Goal: Communication & Community: Answer question/provide support

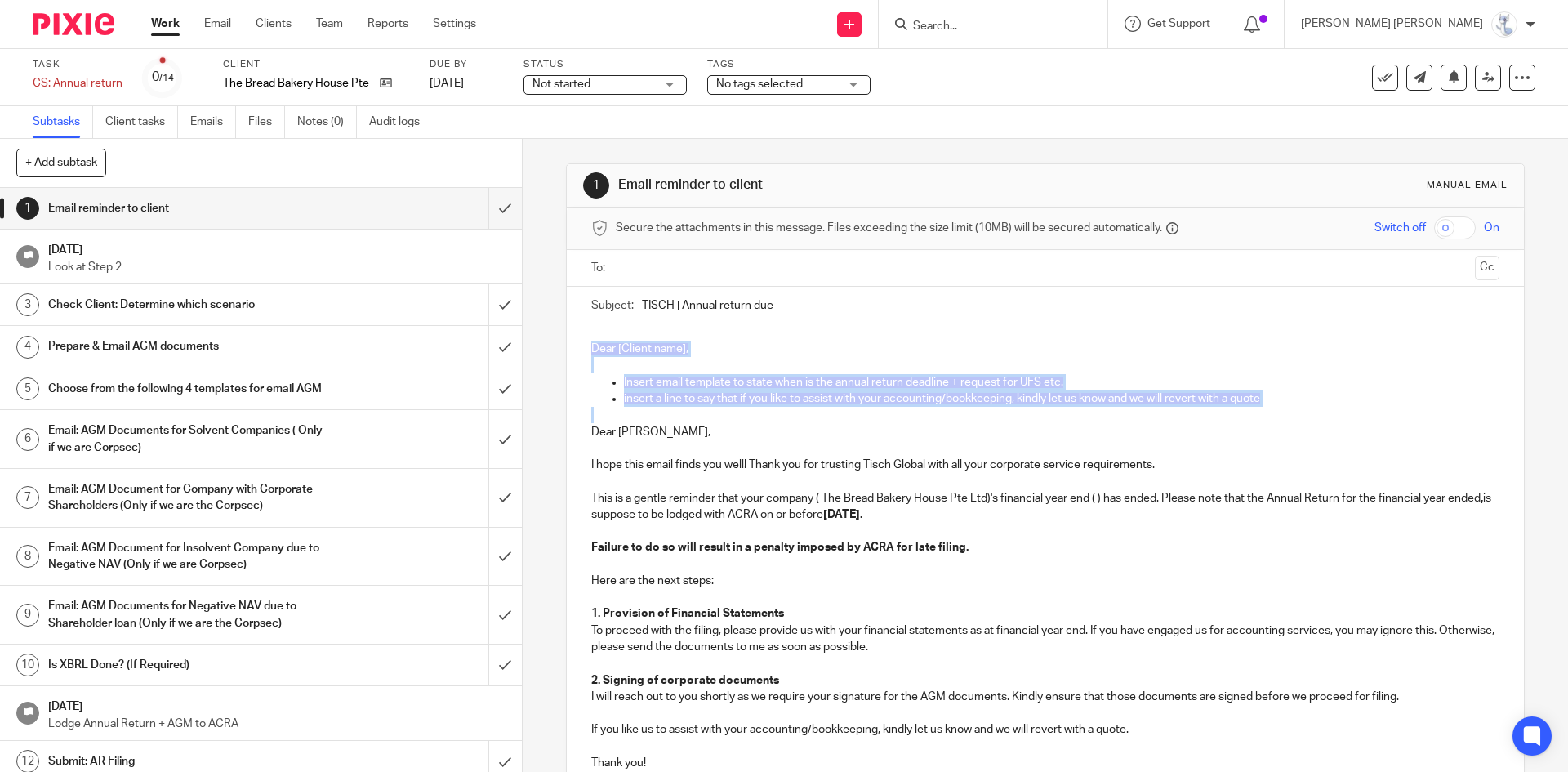
drag, startPoint x: 586, startPoint y: 430, endPoint x: 578, endPoint y: 339, distance: 91.4
click at [578, 339] on div "Dear [Client name], Insert email template to state when is the annual return de…" at bounding box center [1044, 554] width 956 height 459
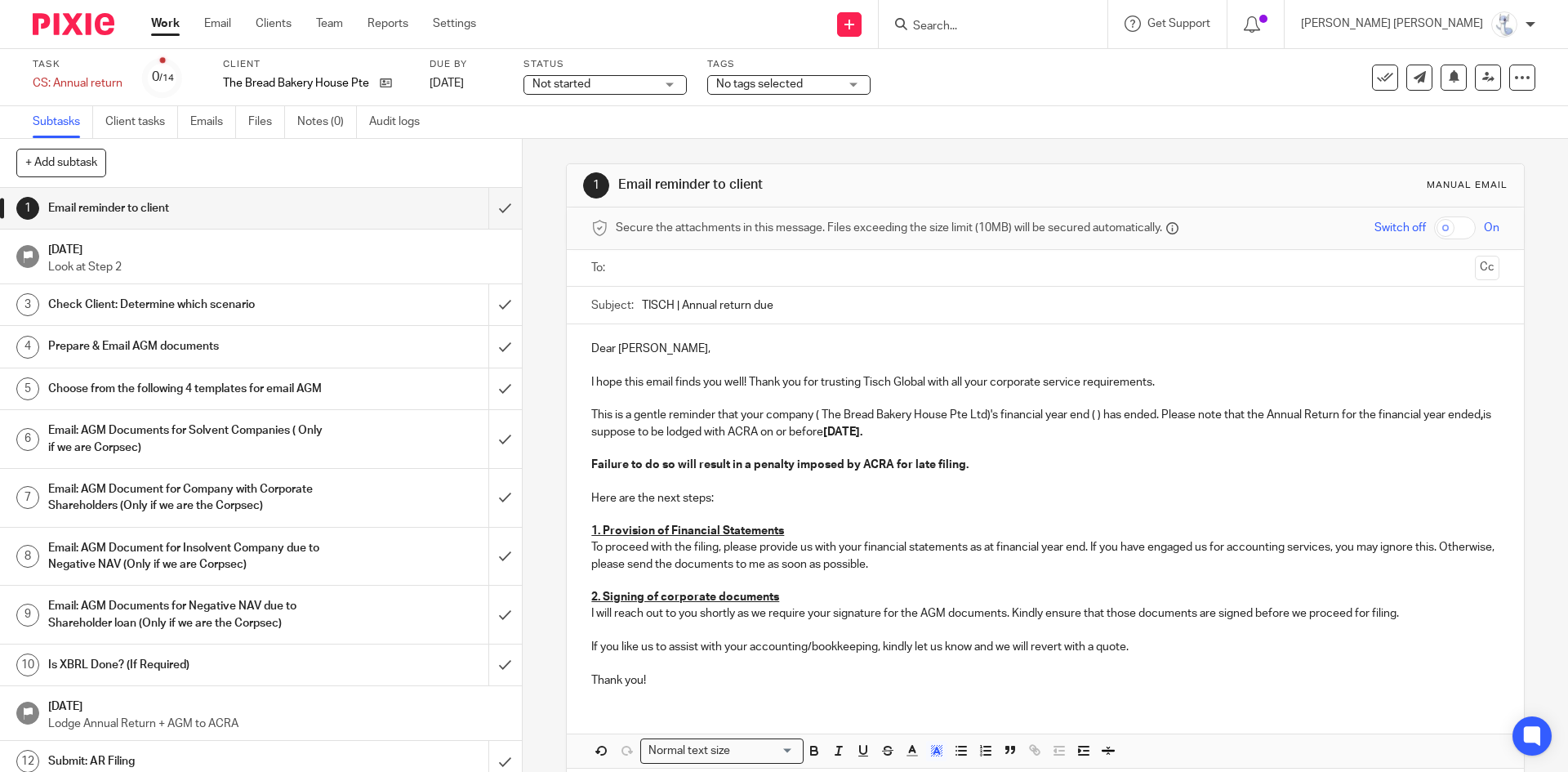
click at [674, 258] on ul at bounding box center [1046, 268] width 857 height 27
click at [673, 272] on input "text" at bounding box center [1044, 269] width 846 height 19
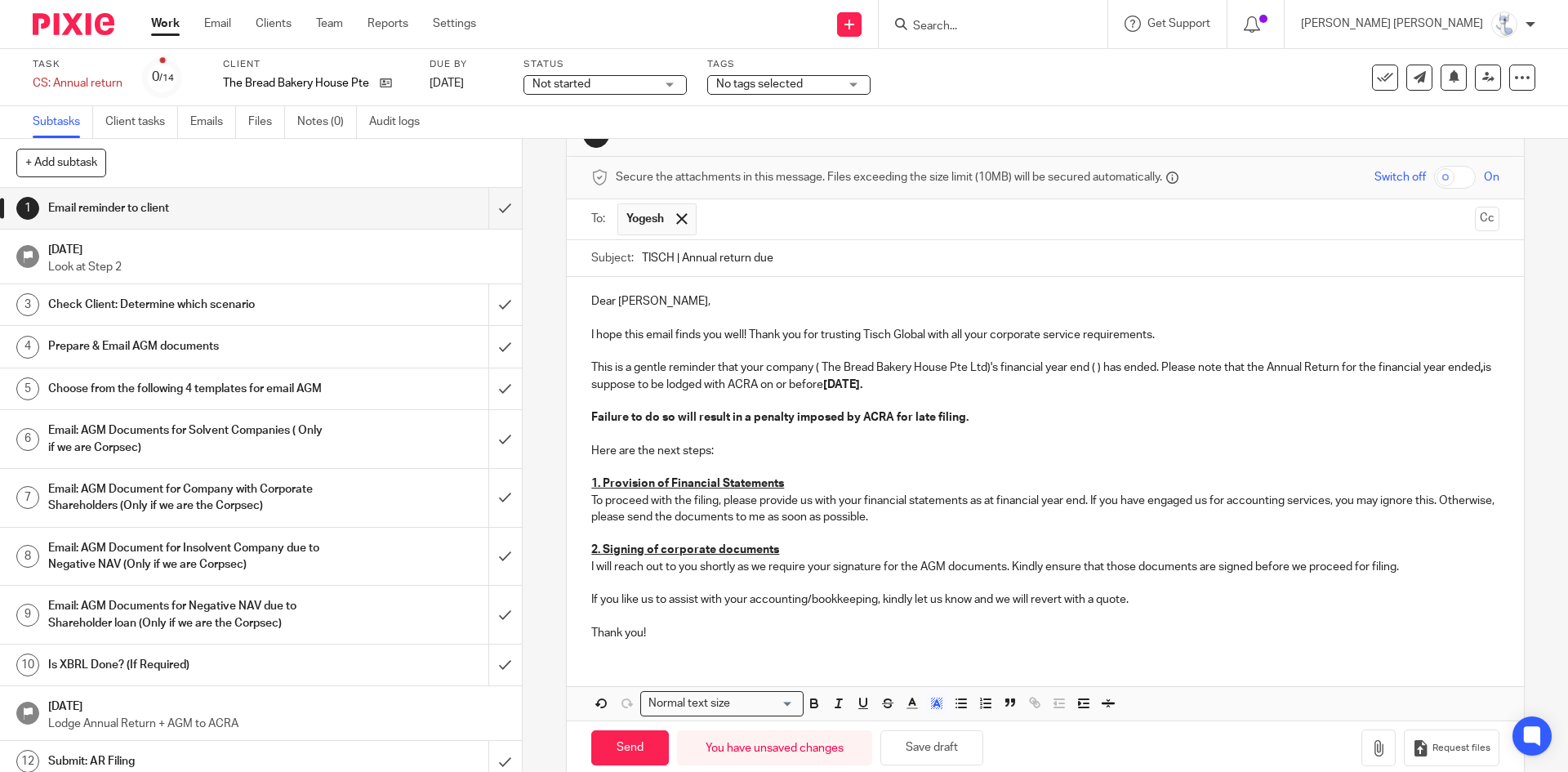
scroll to position [78, 0]
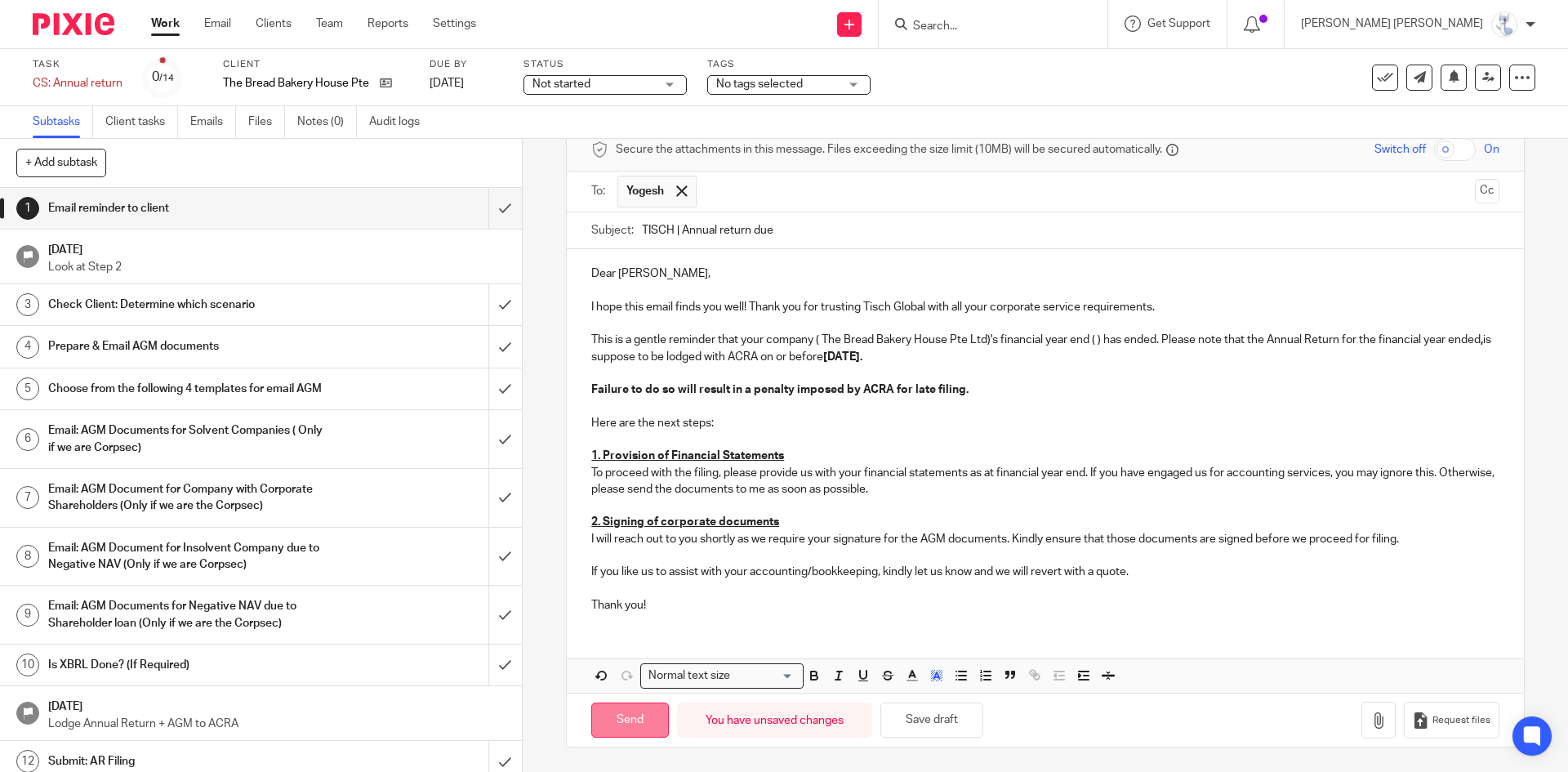
click at [633, 723] on input "Send" at bounding box center [630, 720] width 77 height 35
type input "Sent"
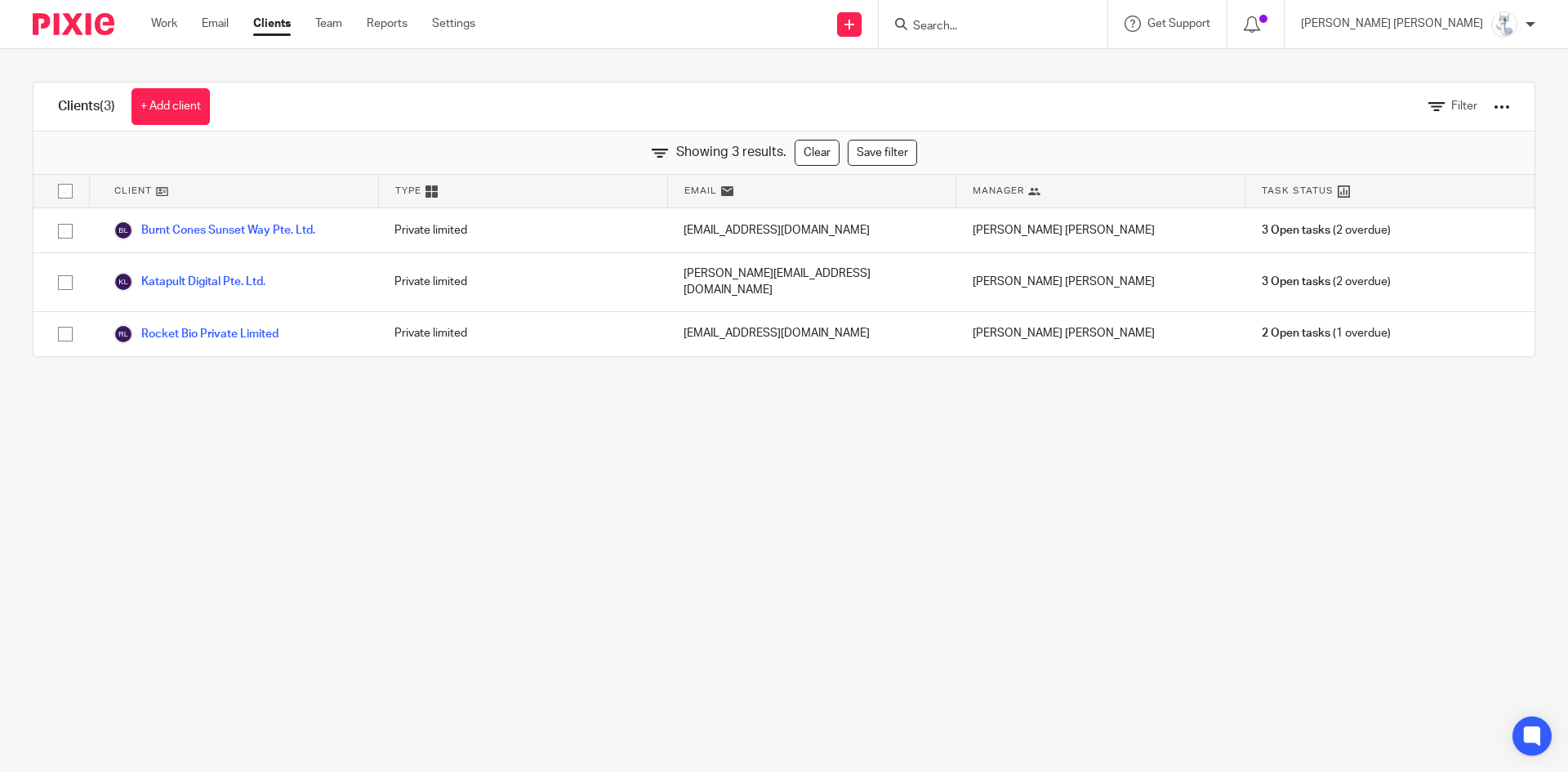
click at [1416, 97] on div "Filter" at bounding box center [1457, 106] width 106 height 48
click at [1429, 106] on link "Filter" at bounding box center [1453, 107] width 49 height 17
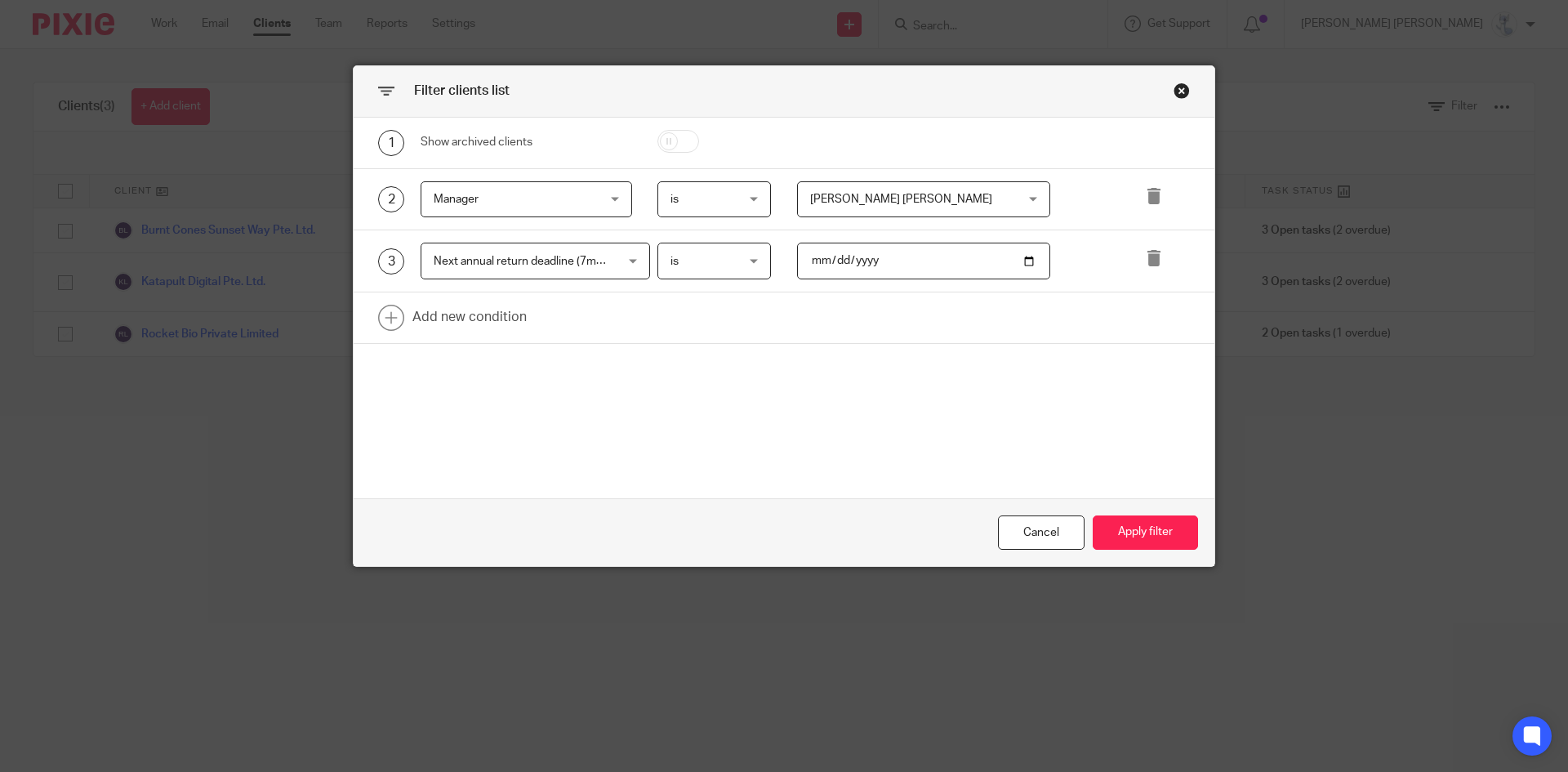
click at [584, 258] on span "Next annual return deadline (7m after FYE)" at bounding box center [541, 261] width 216 height 11
click at [584, 258] on div "Next annual return deadline (7m after FYE)" at bounding box center [541, 260] width 216 height 11
click at [828, 260] on input "2025-08-31" at bounding box center [924, 261] width 254 height 37
click at [1123, 520] on button "Apply filter" at bounding box center [1145, 533] width 105 height 35
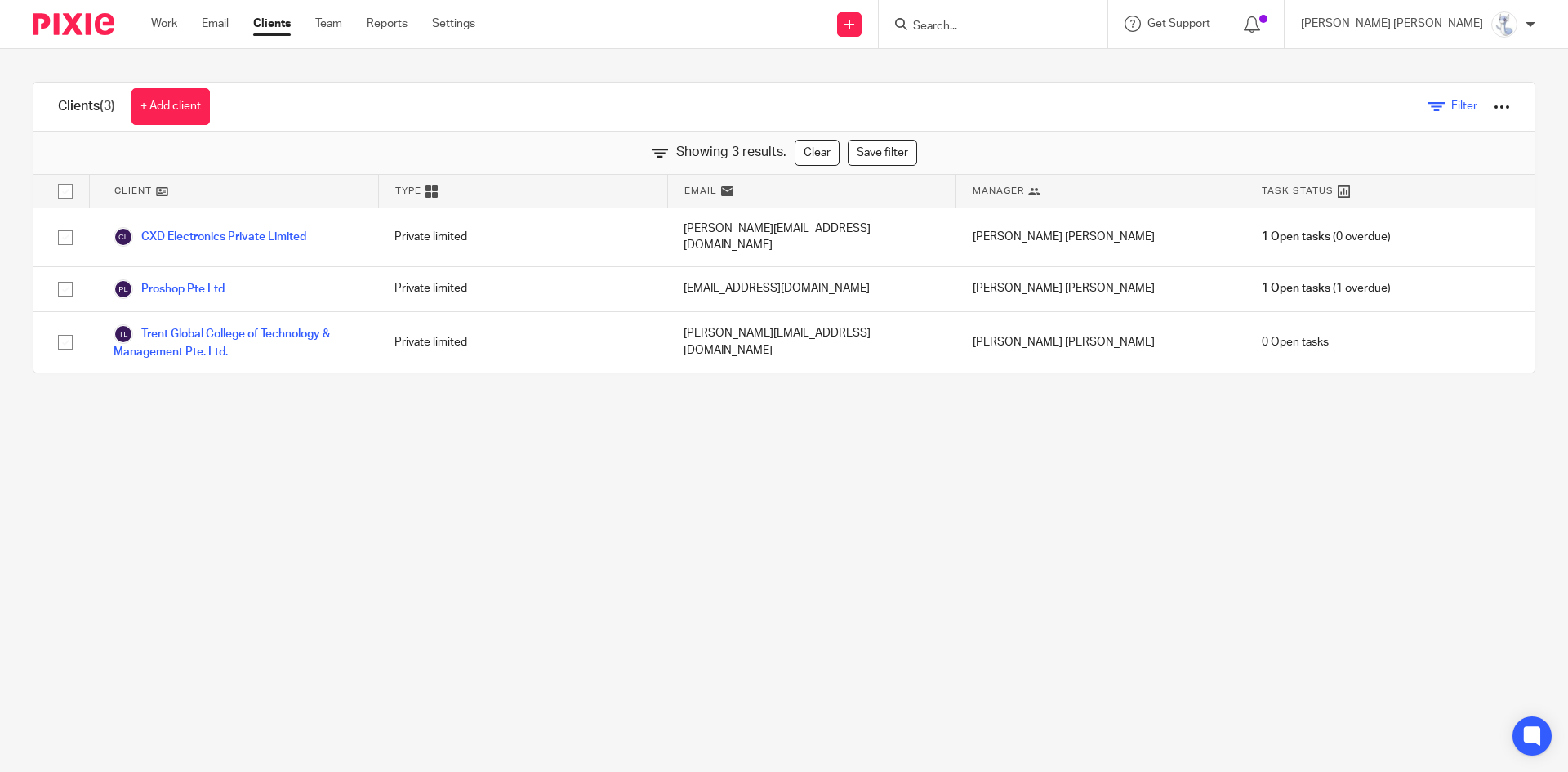
click at [1429, 101] on icon at bounding box center [1437, 107] width 17 height 17
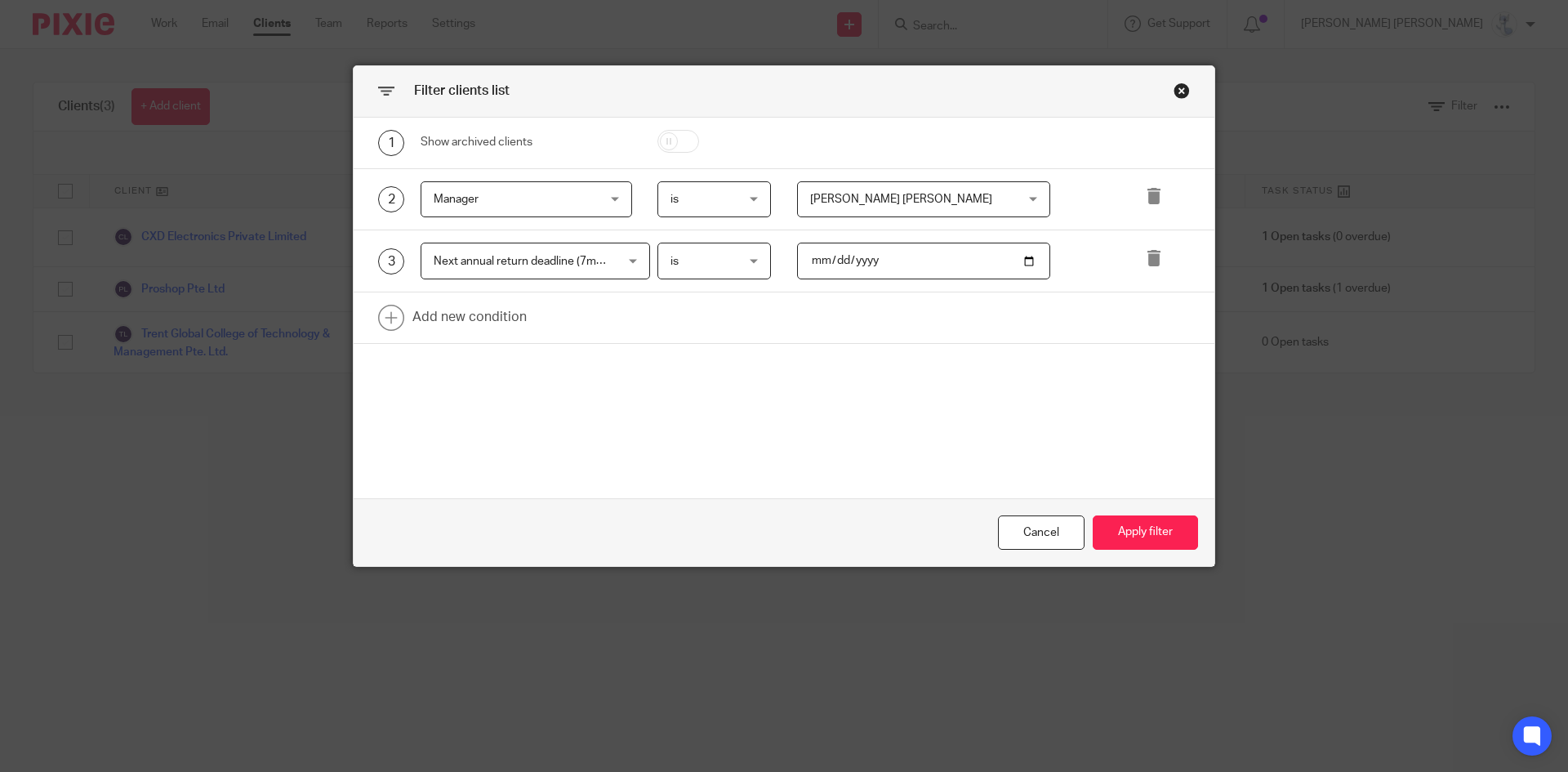
click at [246, 426] on div "Filter clients list 1 Show archived clients 2 Manager Manager Name Email Client…" at bounding box center [784, 386] width 1568 height 772
click at [1174, 97] on div "Close this dialog window" at bounding box center [1182, 91] width 17 height 17
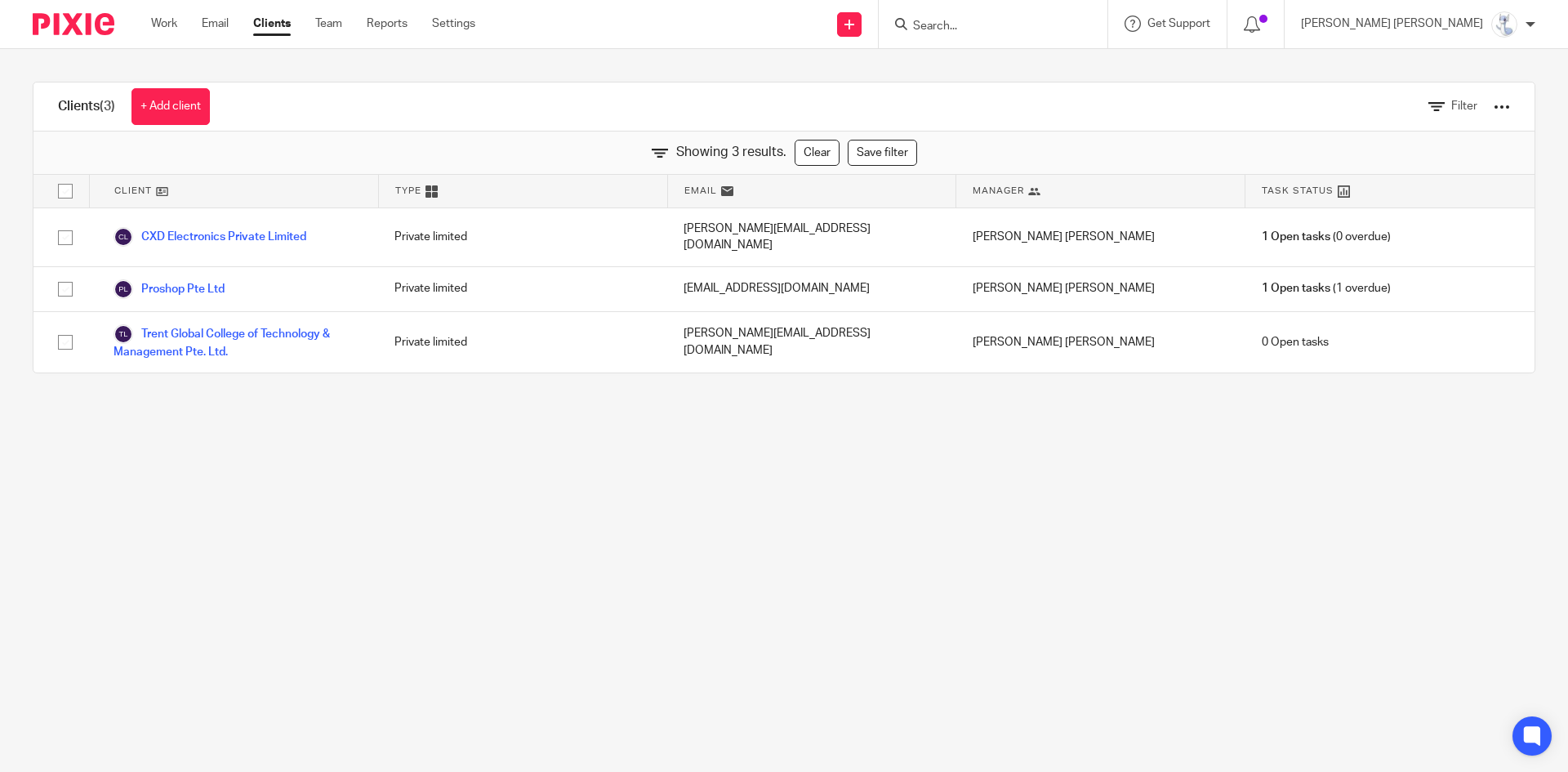
click at [1435, 116] on div "Filter" at bounding box center [1457, 106] width 106 height 48
click at [1451, 109] on span "Filter" at bounding box center [1464, 105] width 26 height 11
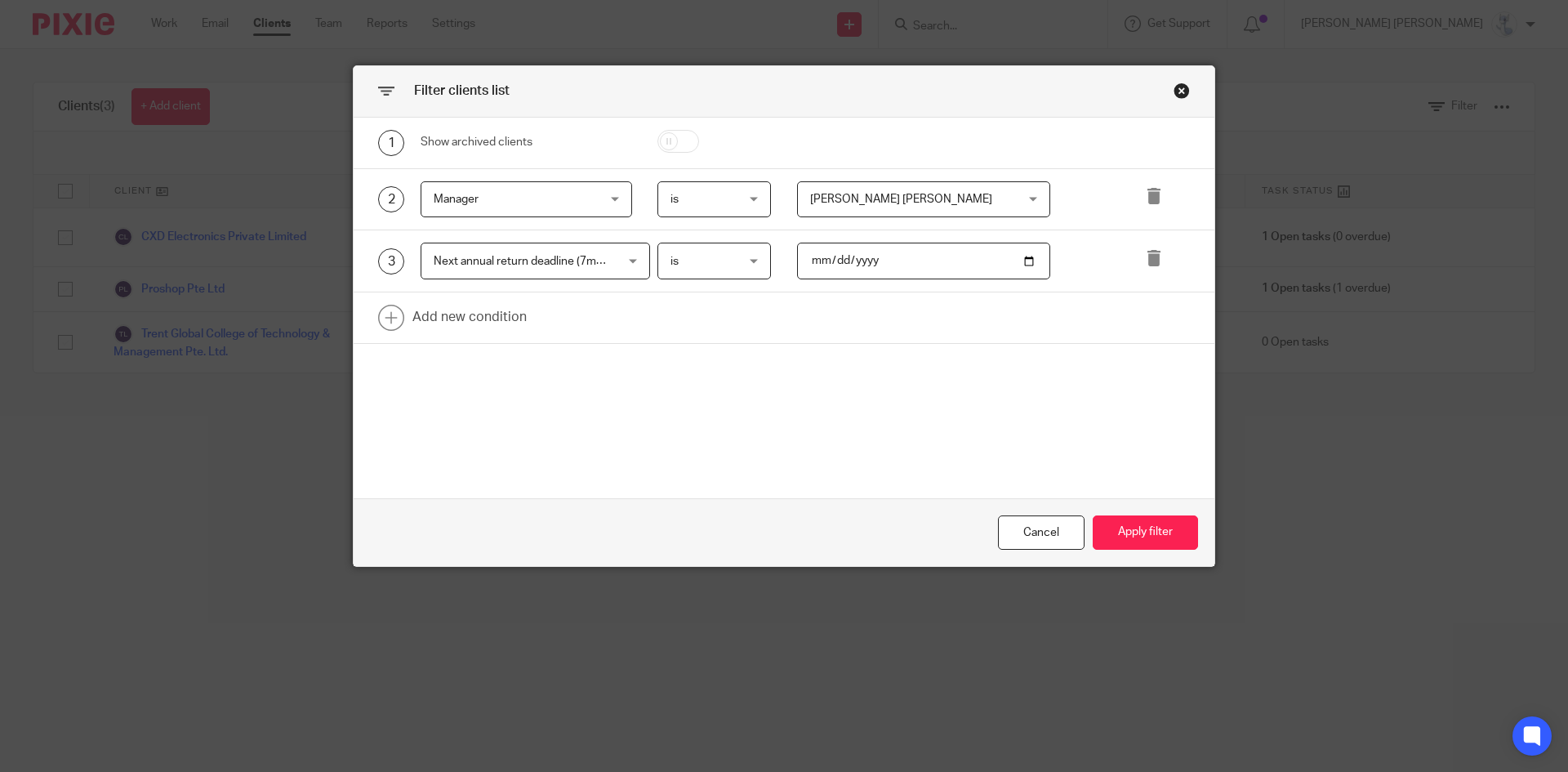
click at [603, 259] on div "Next annual return deadline (7m after FYE) Next annual return deadline (7m afte…" at bounding box center [535, 261] width 230 height 37
click at [606, 258] on div "Next annual return deadline (7m after FYE)" at bounding box center [541, 260] width 216 height 11
click at [810, 259] on input "date" at bounding box center [924, 261] width 254 height 37
type input "0025-09-30"
click at [1122, 538] on button "Apply filter" at bounding box center [1145, 533] width 105 height 35
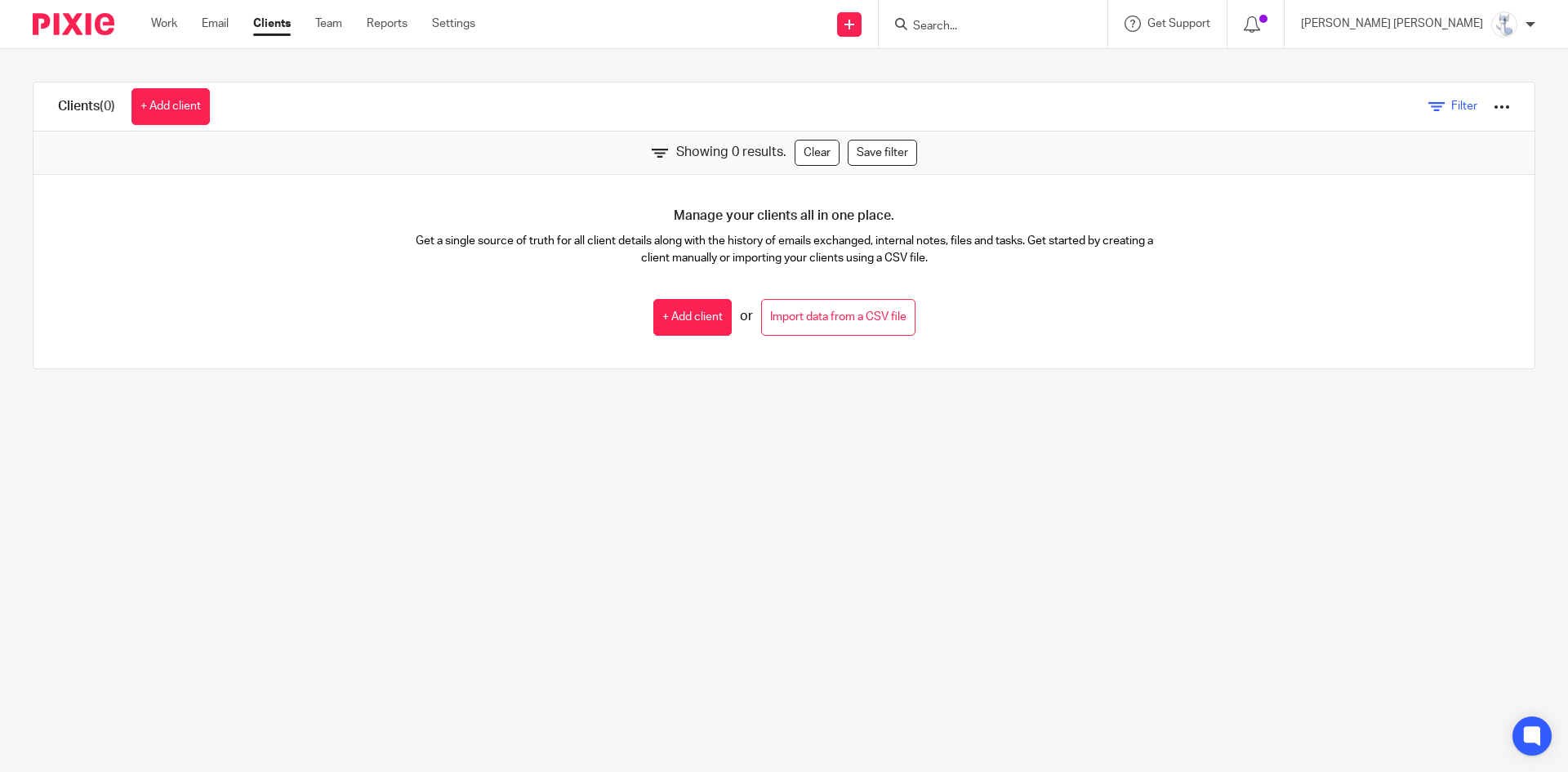
click at [1451, 108] on span "Filter" at bounding box center [1464, 105] width 26 height 11
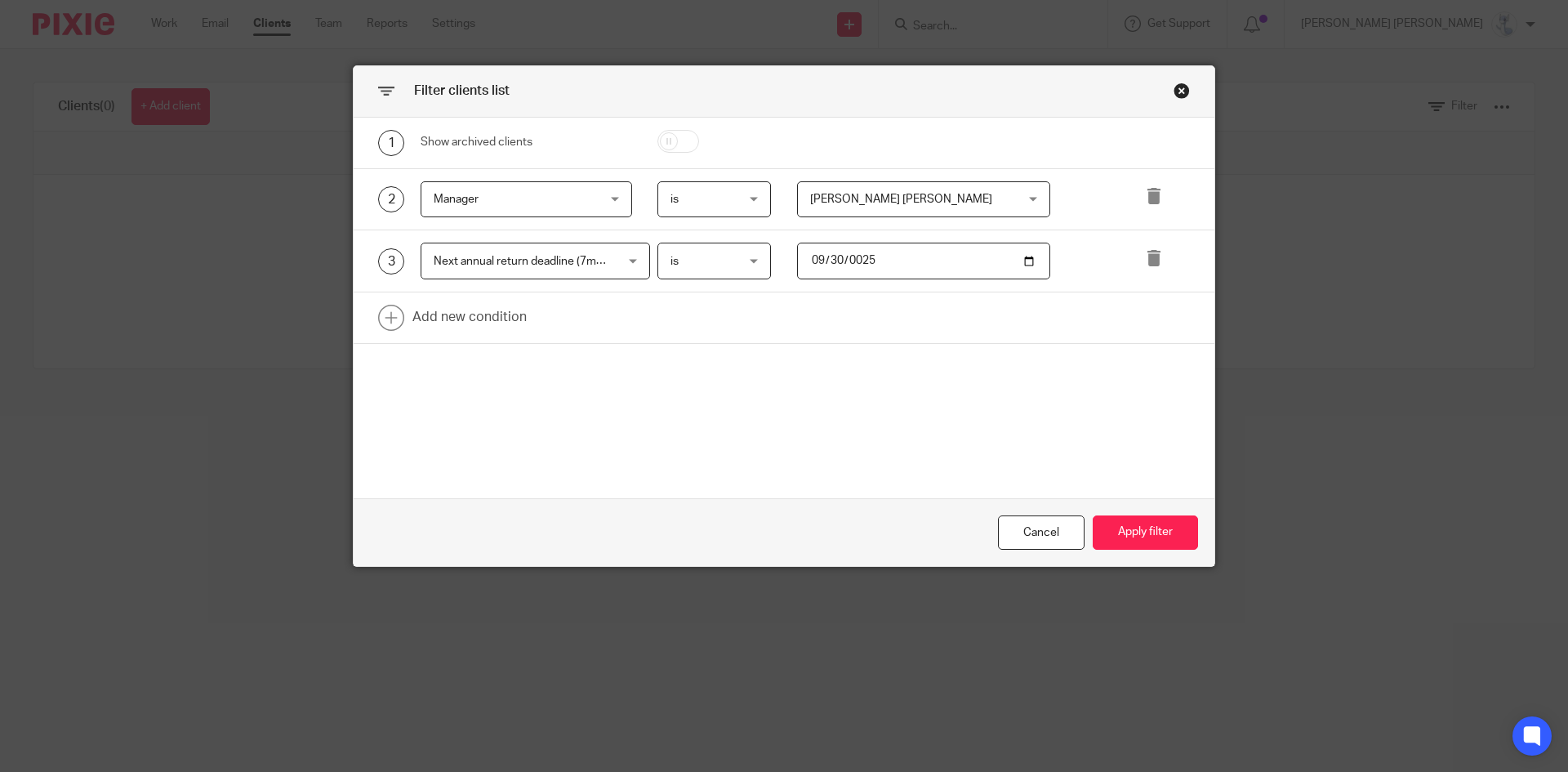
click at [810, 256] on input "0025-09-30" at bounding box center [924, 261] width 254 height 37
type input "0025-09-03"
type input "2025-10-31"
click at [1119, 527] on button "Apply filter" at bounding box center [1145, 533] width 105 height 35
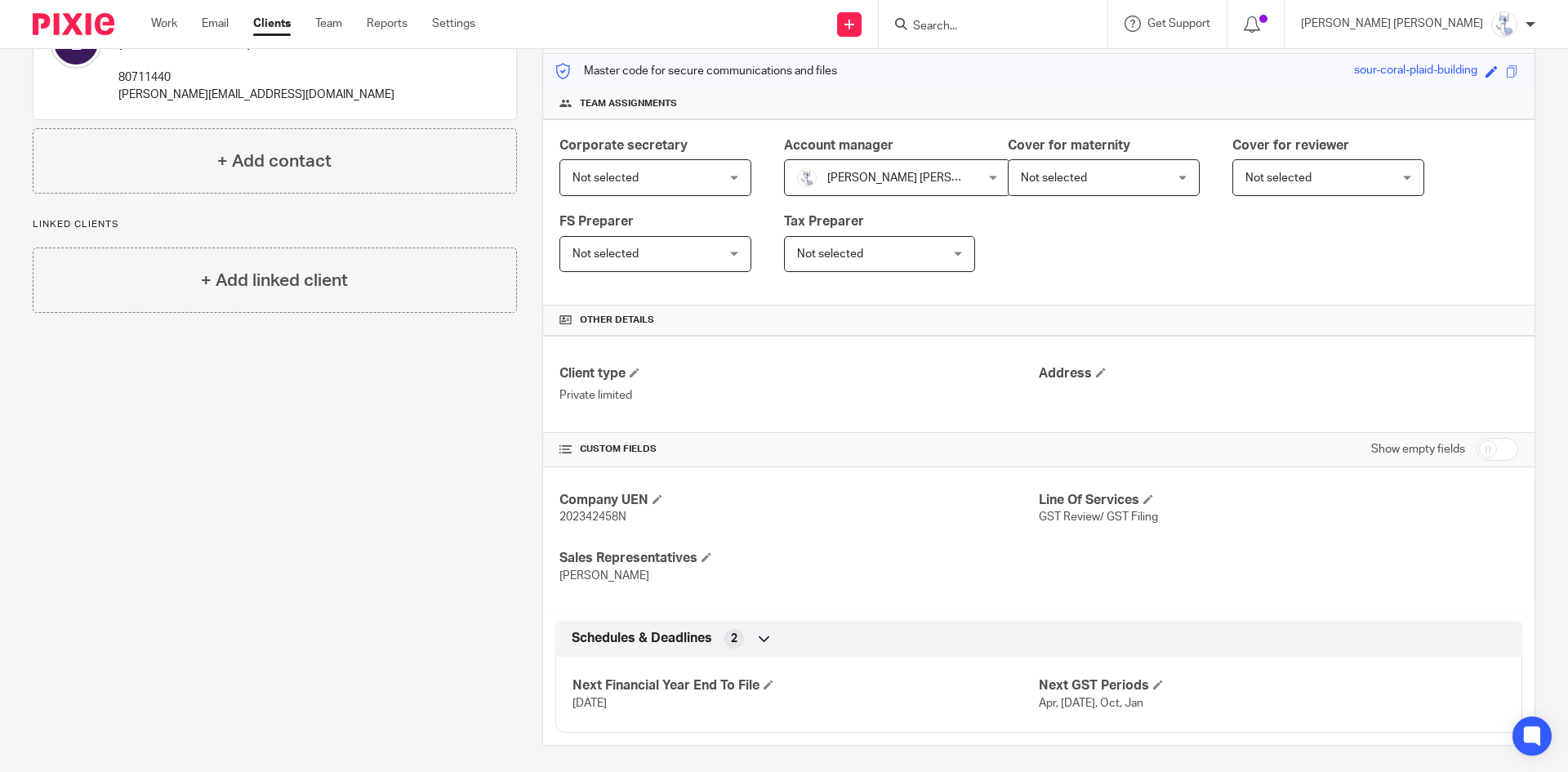
scroll to position [211, 0]
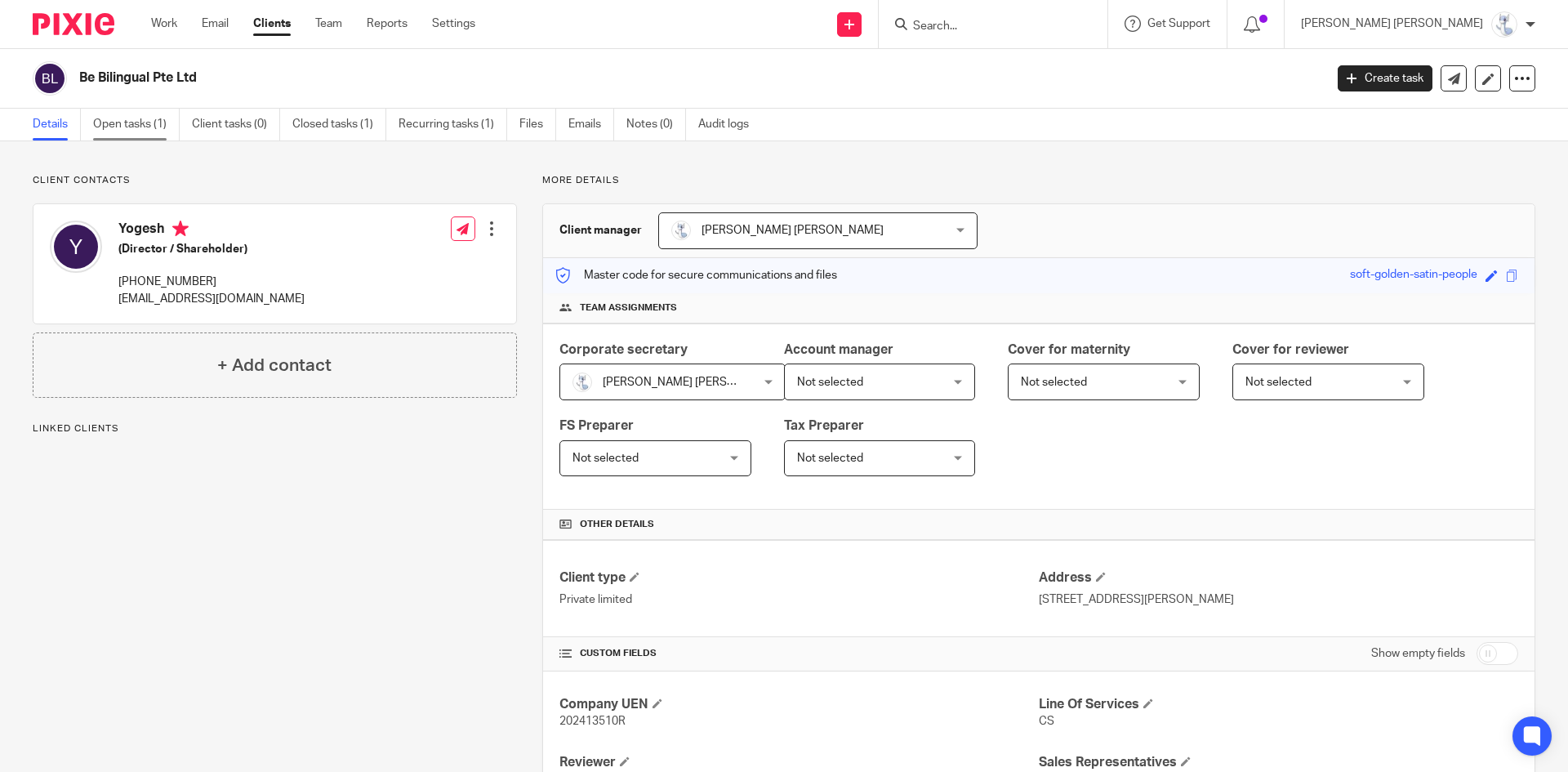
click at [140, 129] on link "Open tasks (1)" at bounding box center [136, 124] width 86 height 32
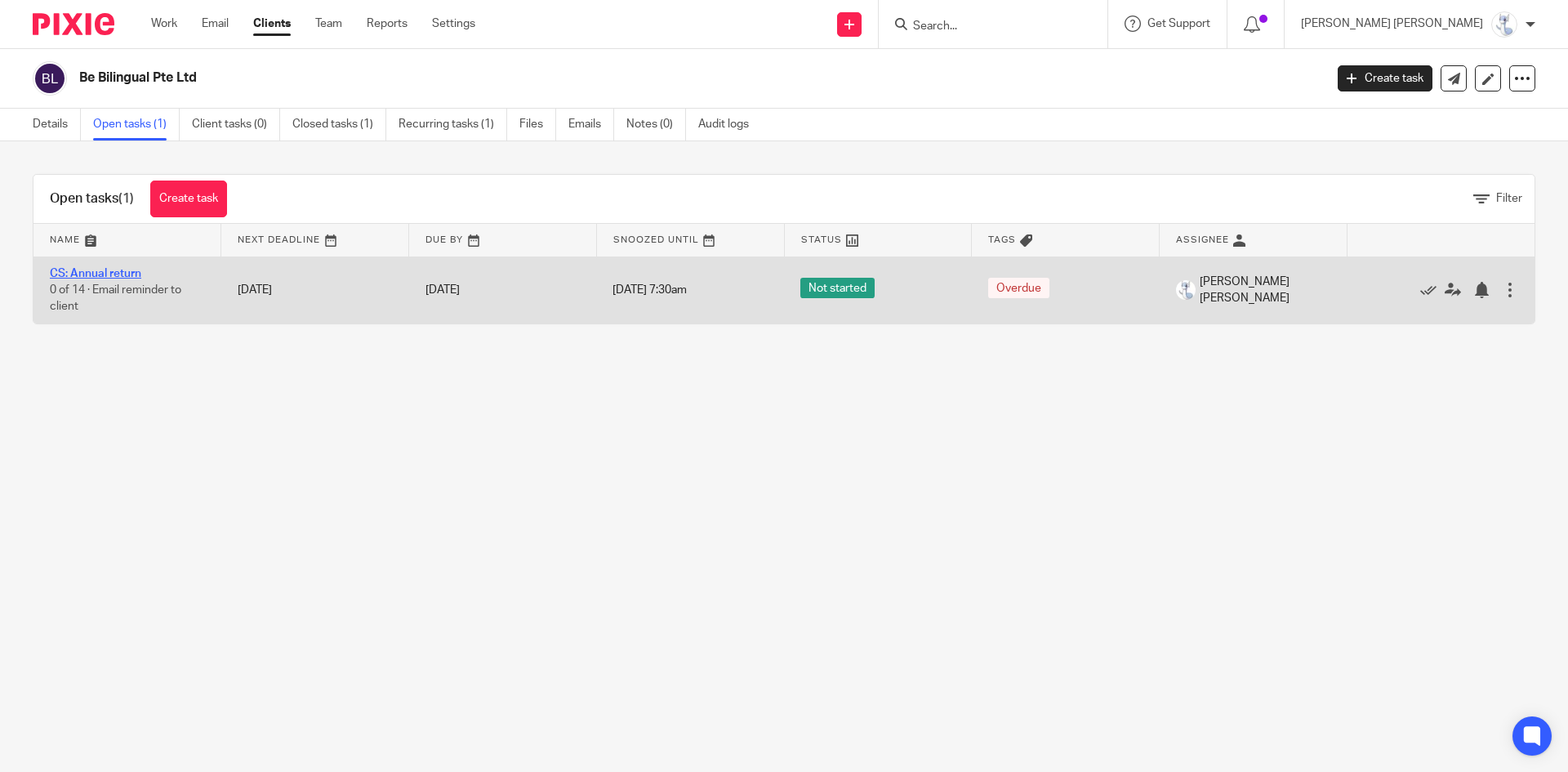
click at [116, 272] on link "CS: Annual return" at bounding box center [95, 273] width 91 height 11
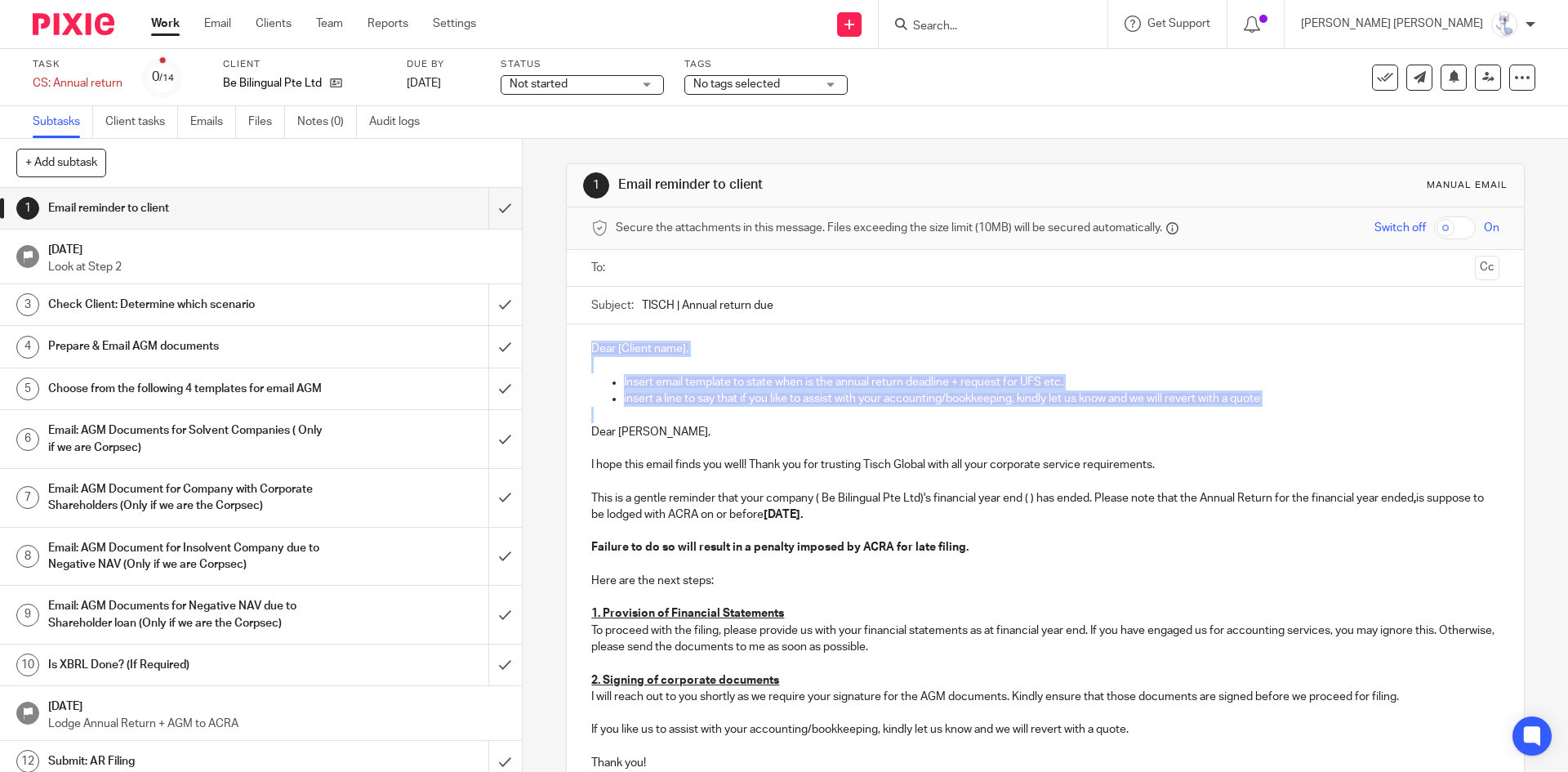
drag, startPoint x: 586, startPoint y: 432, endPoint x: 573, endPoint y: 337, distance: 95.9
click at [573, 337] on div "Dear [Client name], Insert email template to state when is the annual return de…" at bounding box center [1044, 554] width 956 height 459
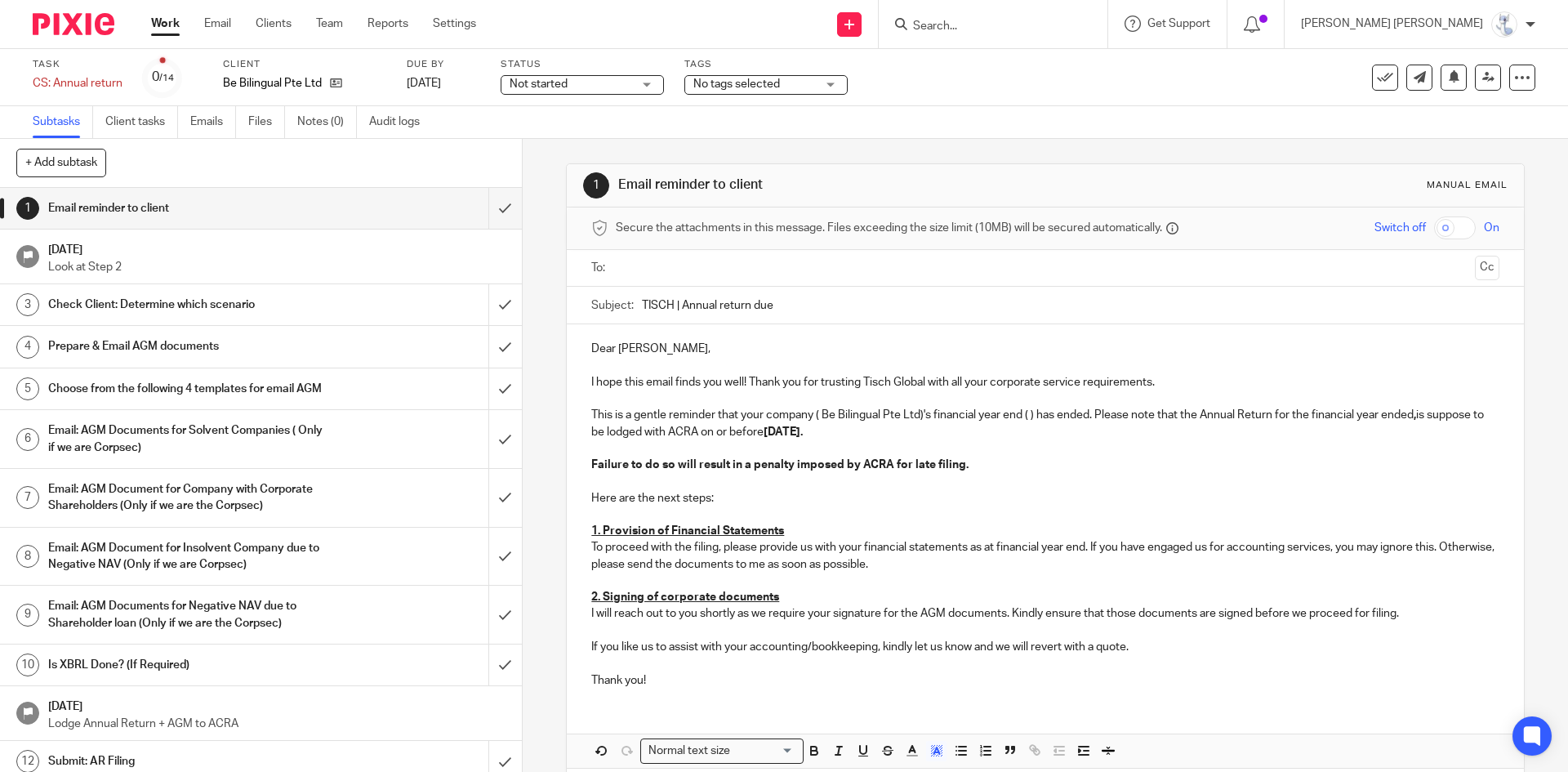
click at [818, 414] on p "This is a gentle reminder that your company ( Be Bilingual Pte Ltd)'s financial…" at bounding box center [1045, 423] width 908 height 33
click at [915, 416] on p "This is a gentle reminder that your company Be Bilingual Pte Ltd)'s financial y…" at bounding box center [1045, 423] width 908 height 33
click at [1019, 416] on p "This is a gentle reminder that your company Be Bilingual Pte Ltd's financial ye…" at bounding box center [1045, 423] width 908 height 33
click at [1018, 415] on p "This is a gentle reminder that your company Be Bilingual Pte Ltd's financial ye…" at bounding box center [1045, 423] width 908 height 33
click at [624, 270] on input "text" at bounding box center [1044, 269] width 846 height 19
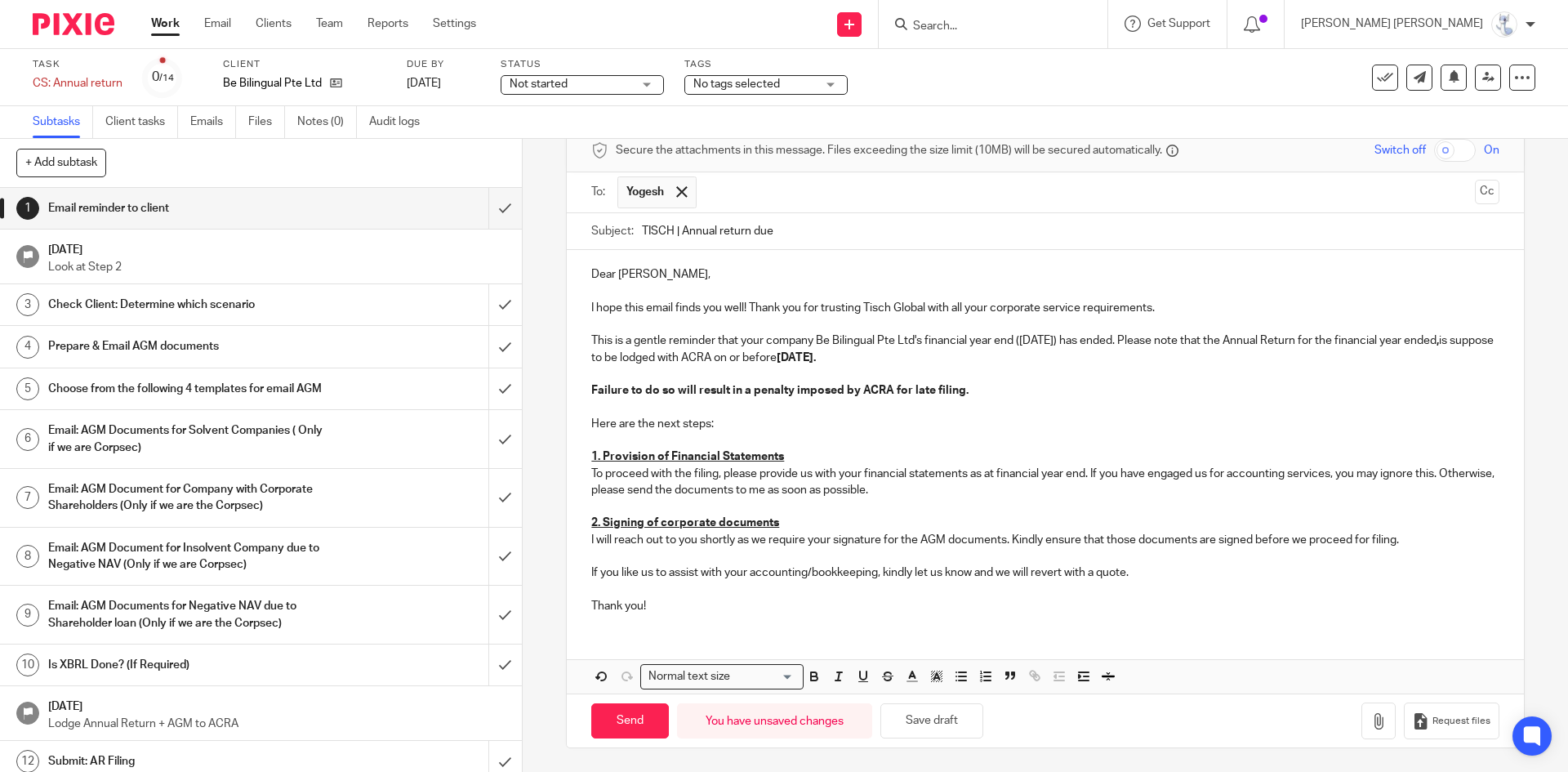
scroll to position [78, 0]
click at [640, 722] on input "Send" at bounding box center [630, 720] width 77 height 35
type input "Sent"
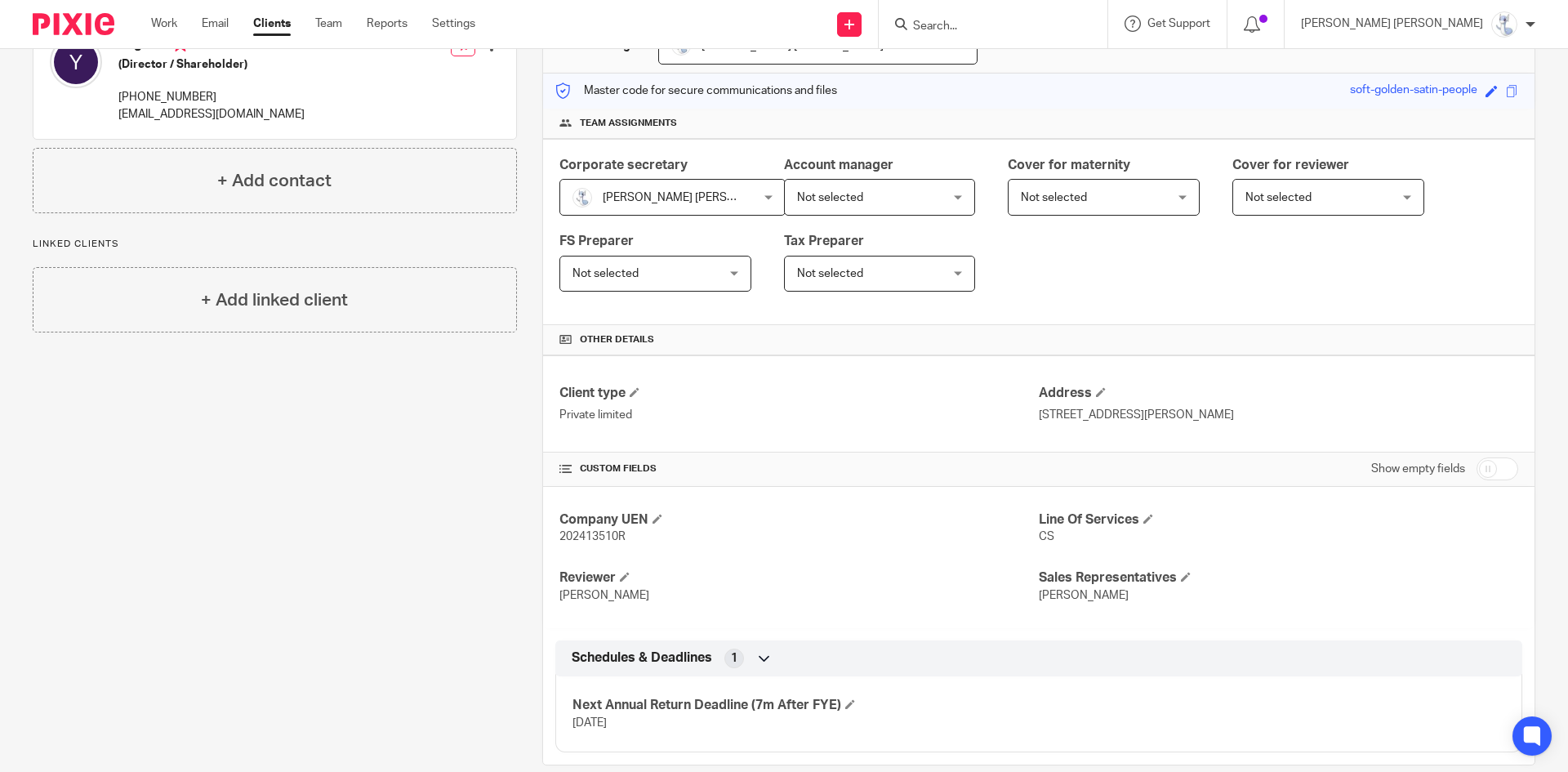
scroll to position [211, 0]
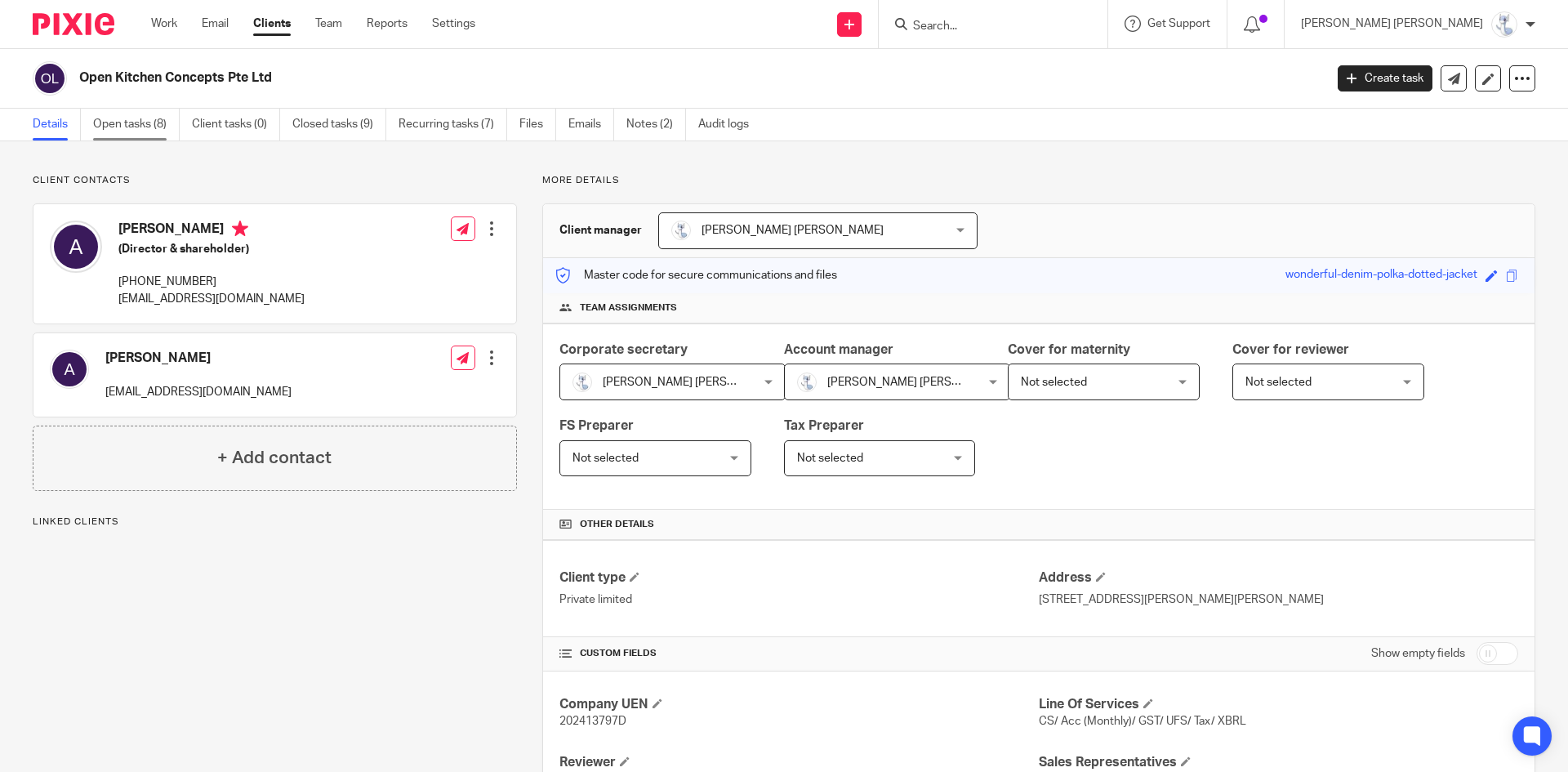
click at [157, 114] on link "Open tasks (8)" at bounding box center [136, 124] width 86 height 32
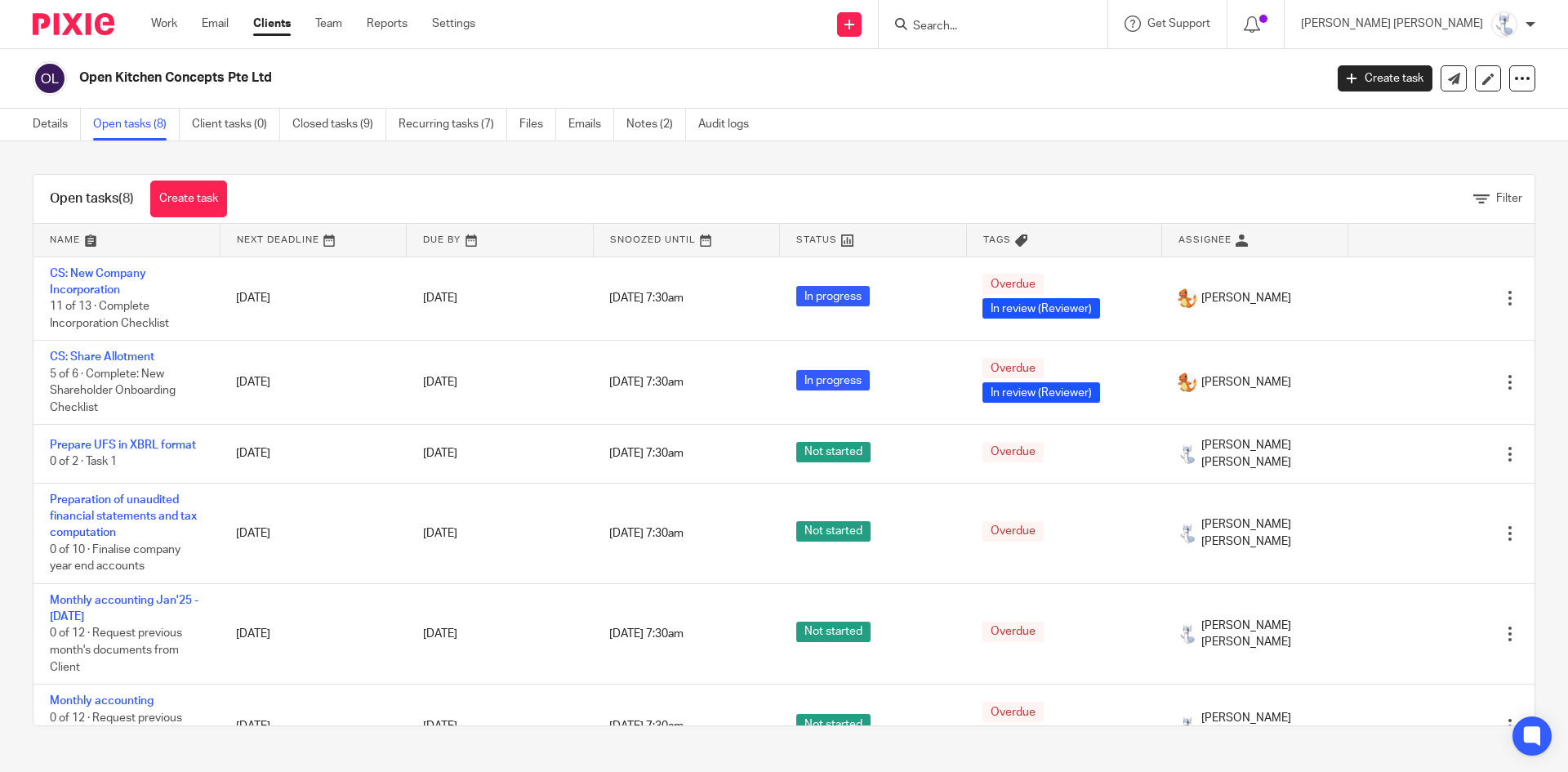
click at [46, 122] on link "Details" at bounding box center [57, 124] width 48 height 32
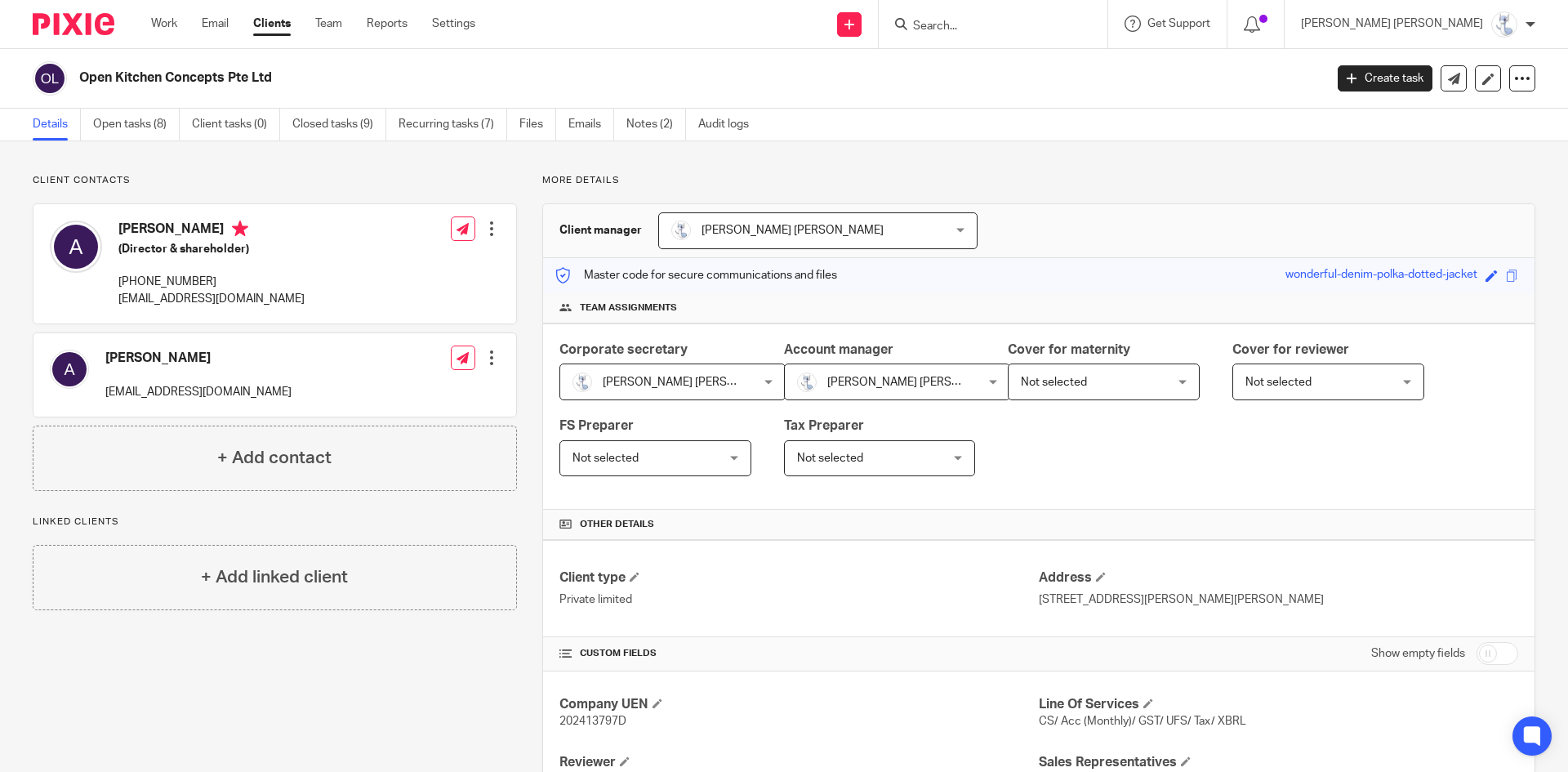
click at [115, 126] on link "Open tasks (8)" at bounding box center [136, 124] width 86 height 32
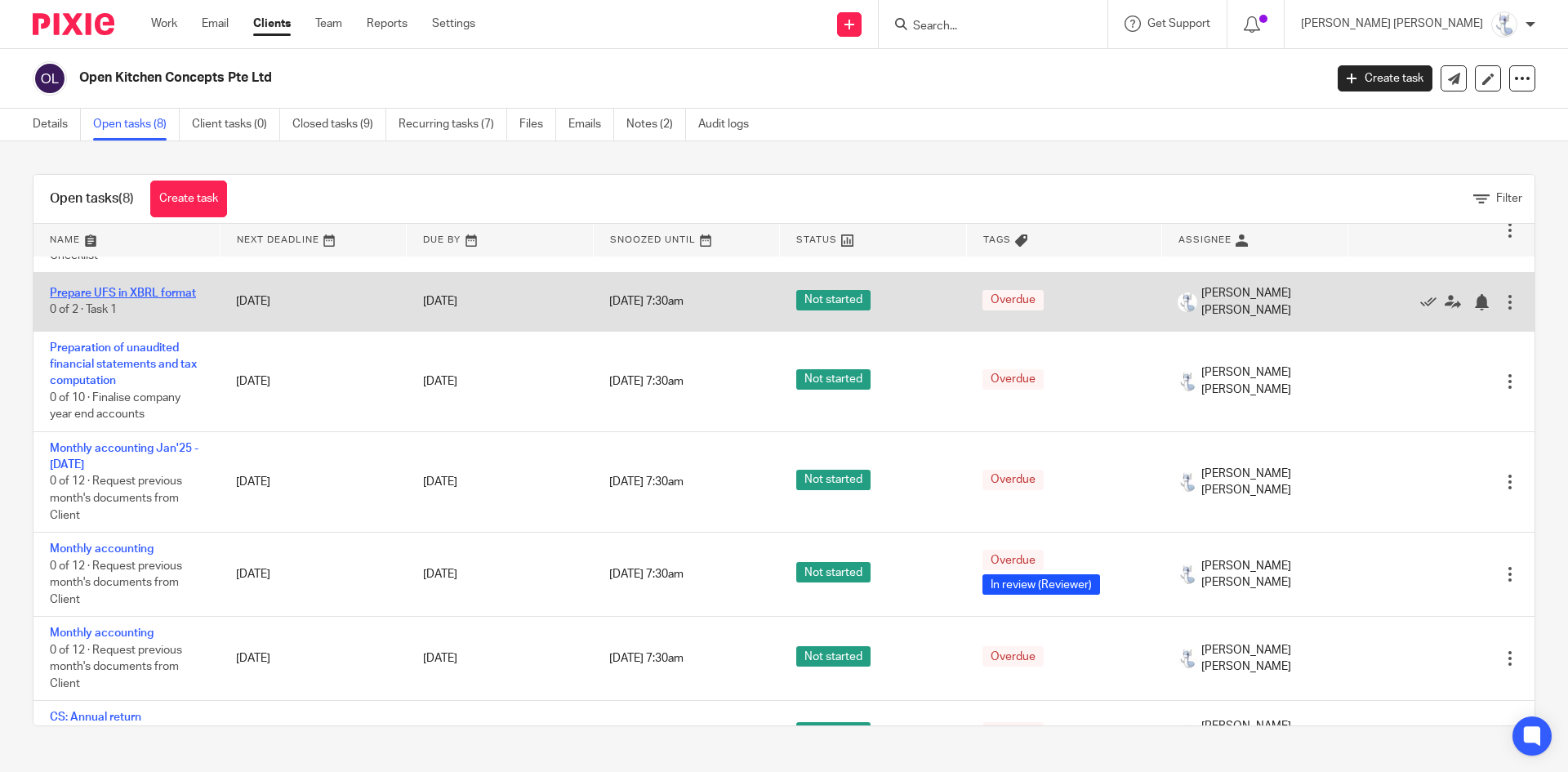
scroll to position [194, 0]
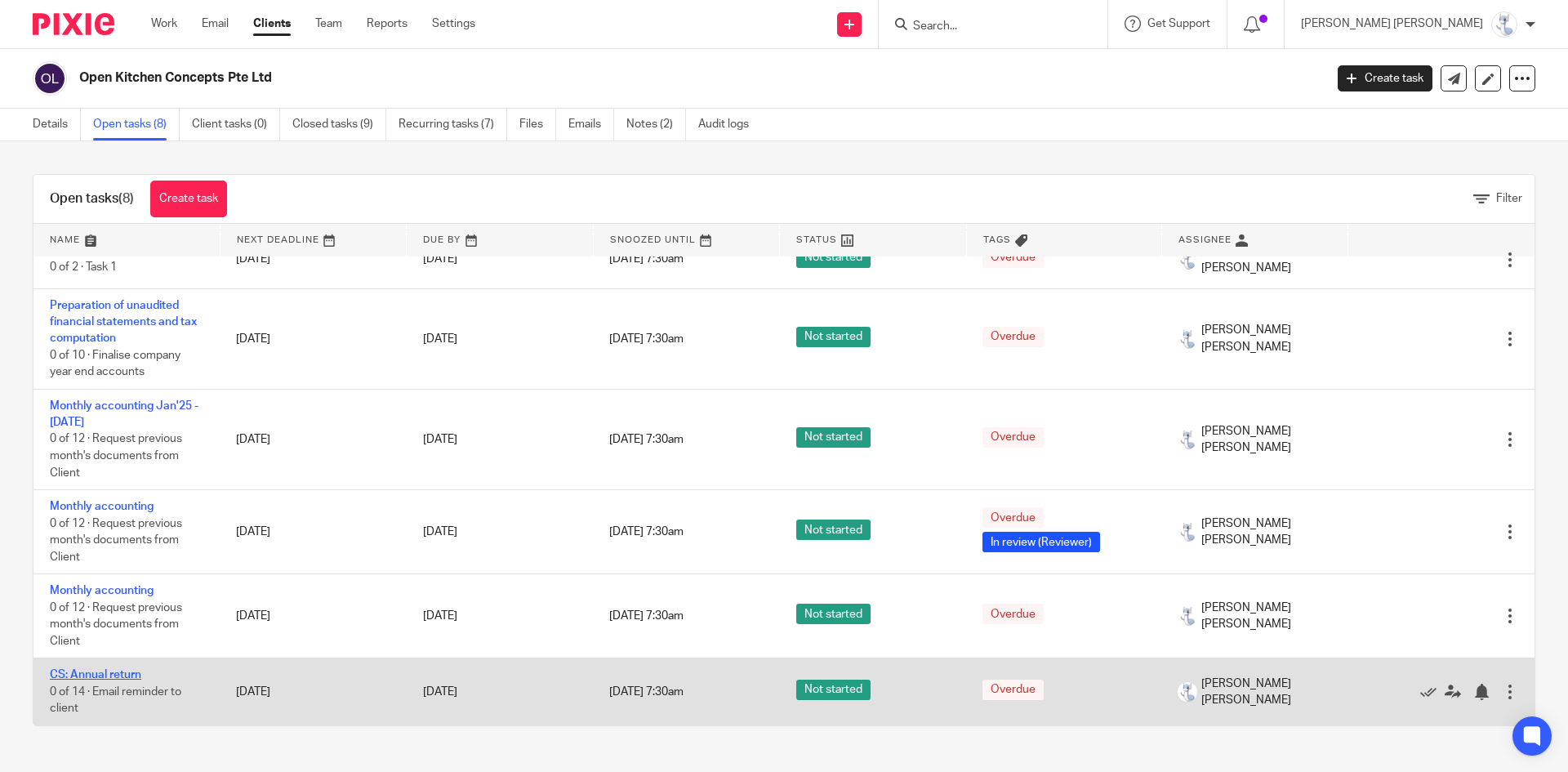
click at [85, 680] on link "CS: Annual return" at bounding box center [95, 675] width 91 height 11
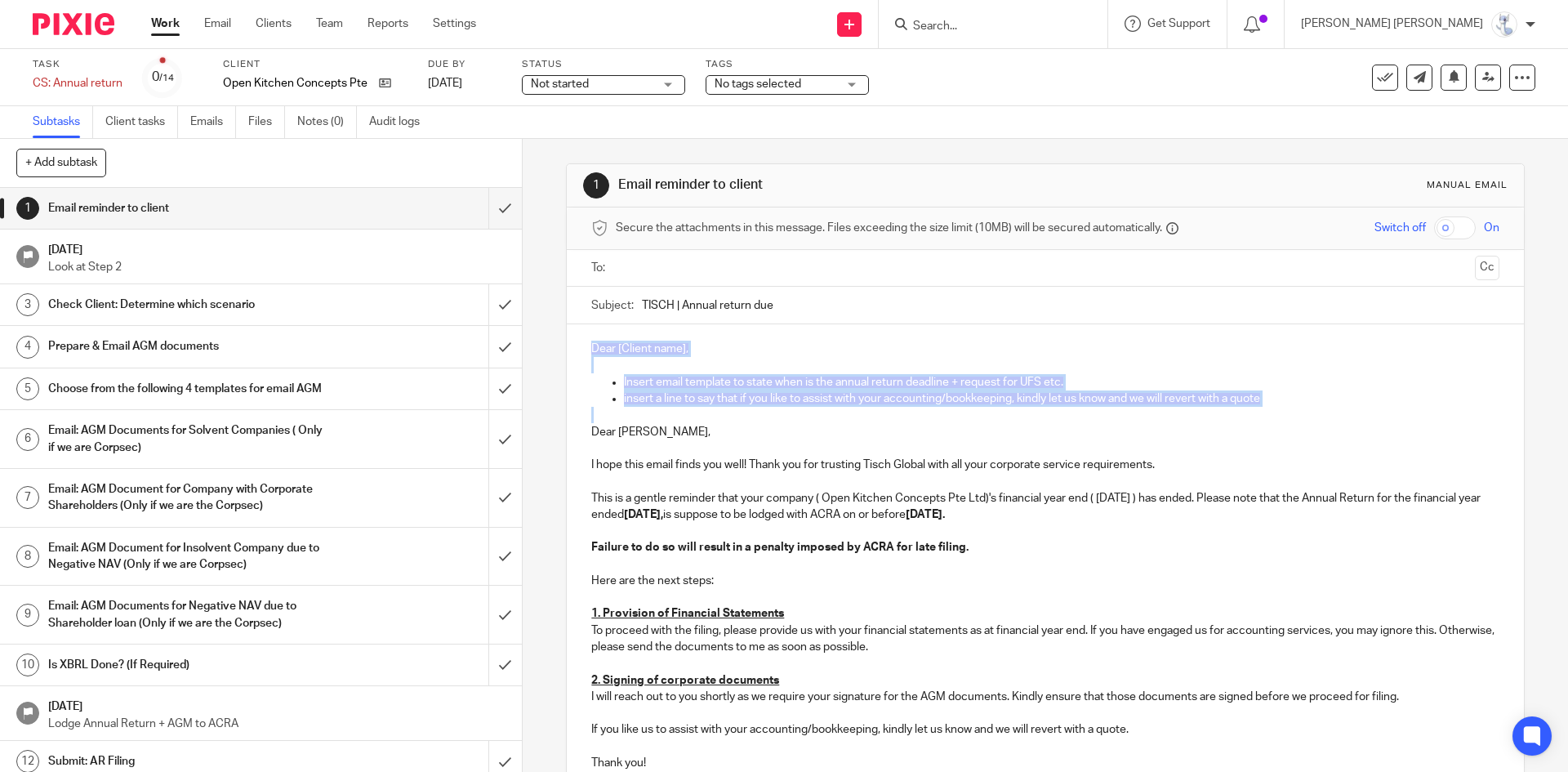
drag, startPoint x: 586, startPoint y: 433, endPoint x: 570, endPoint y: 350, distance: 84.5
click at [570, 350] on div "Dear [Client name], Insert email template to state when is the annual return de…" at bounding box center [1044, 554] width 956 height 459
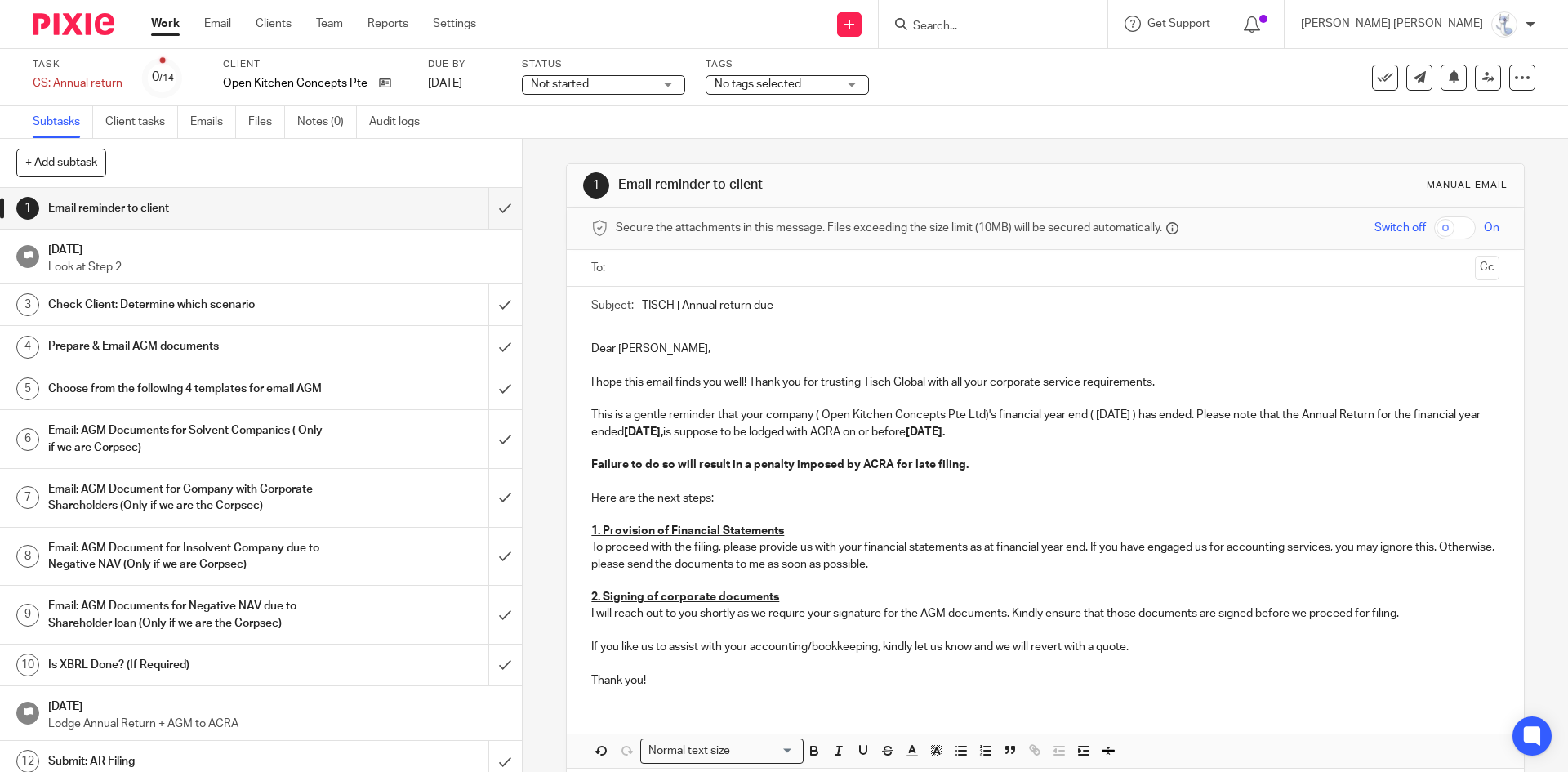
click at [647, 346] on p "Dear [PERSON_NAME]," at bounding box center [1045, 348] width 908 height 17
click at [821, 414] on p "This is a gentle reminder that your company ( Open Kitchen Concepts Pte Ltd)'s …" at bounding box center [1045, 423] width 908 height 33
click at [979, 415] on p "This is a gentle reminder that your company Open Kitchen Concepts Pte Ltd)'s fi…" at bounding box center [1045, 423] width 908 height 33
click at [1085, 415] on p "This is a gentle reminder that your company Open Kitchen Concepts Pte Ltd's fin…" at bounding box center [1045, 423] width 908 height 33
click at [1149, 414] on p "This is a gentle reminder that your company Open Kitchen Concepts Pte Ltd's fin…" at bounding box center [1045, 423] width 908 height 33
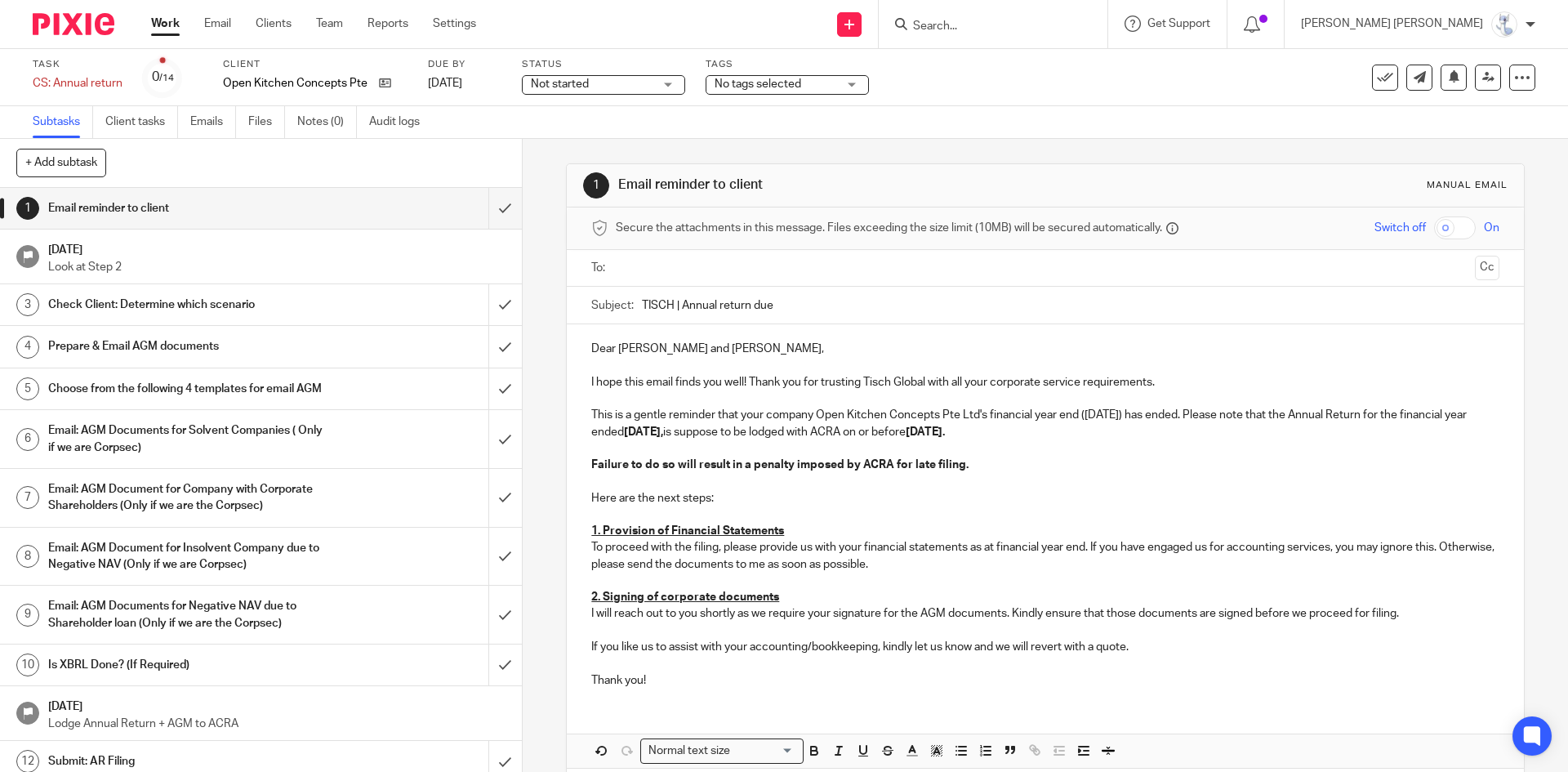
click at [708, 279] on ul at bounding box center [1046, 268] width 857 height 27
click at [710, 272] on input "text" at bounding box center [1044, 269] width 846 height 19
click at [1475, 272] on button "Cc" at bounding box center [1487, 270] width 24 height 24
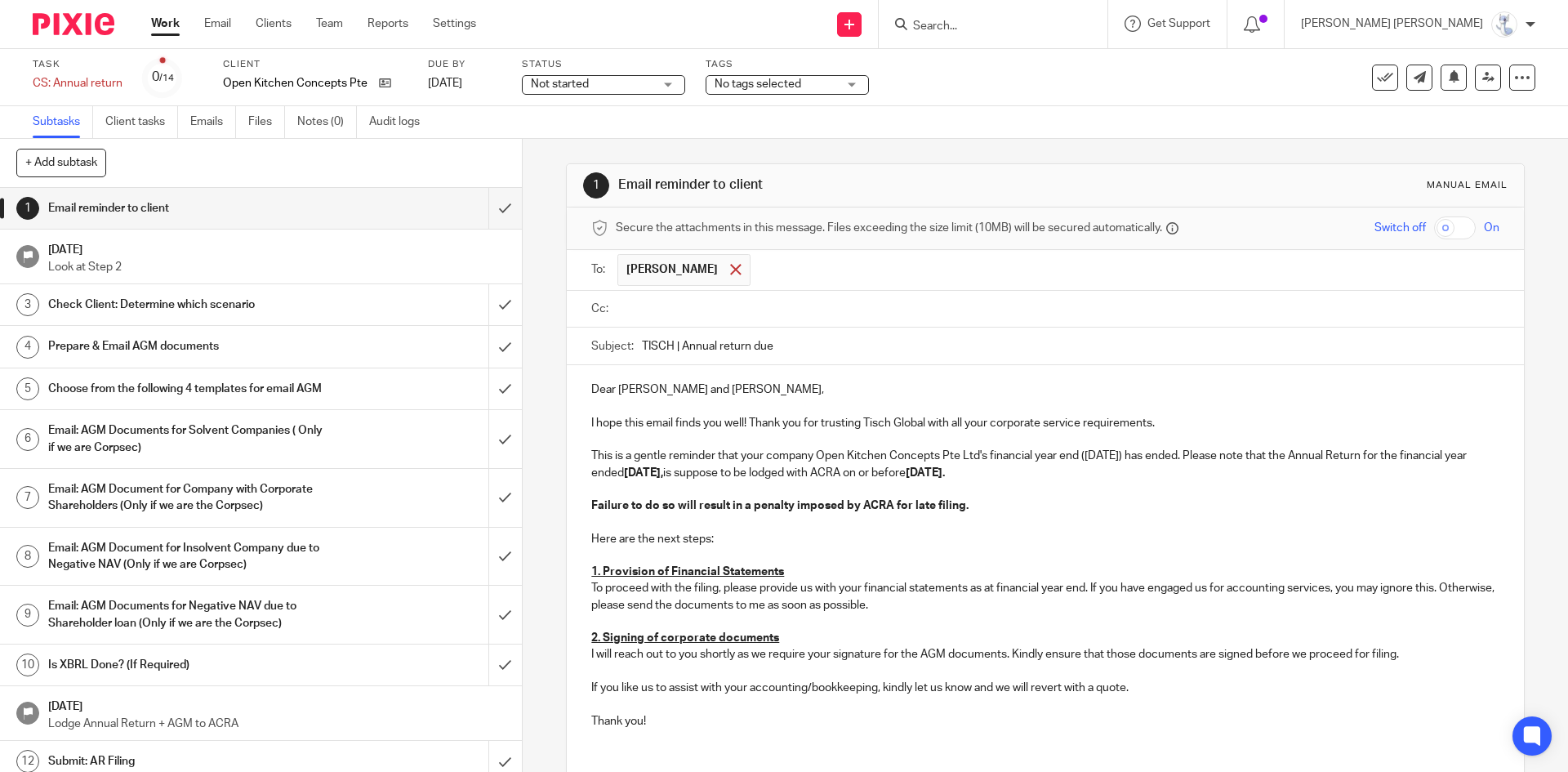
click at [726, 268] on div at bounding box center [735, 270] width 19 height 24
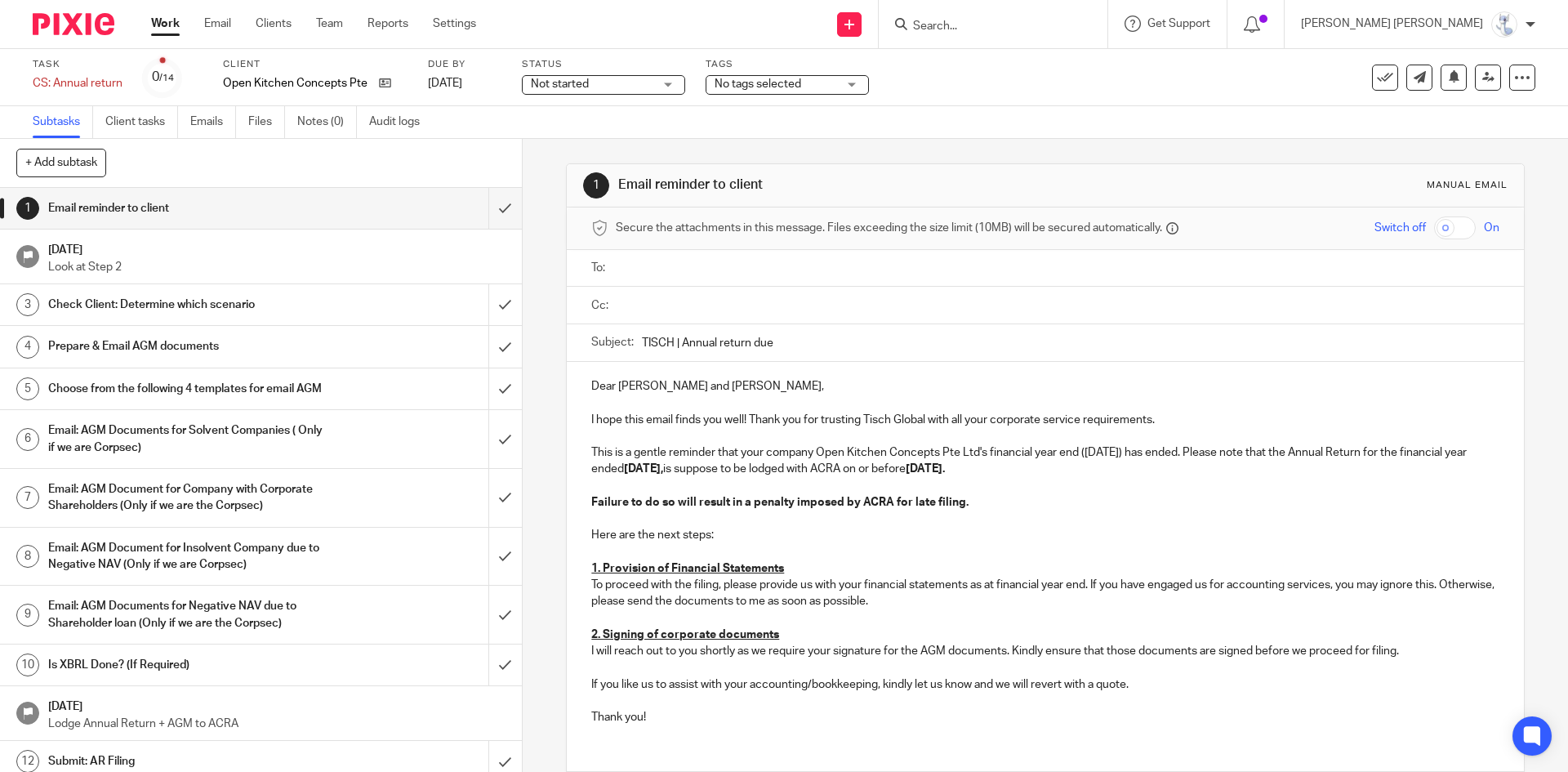
click at [677, 268] on input "text" at bounding box center [1056, 269] width 871 height 19
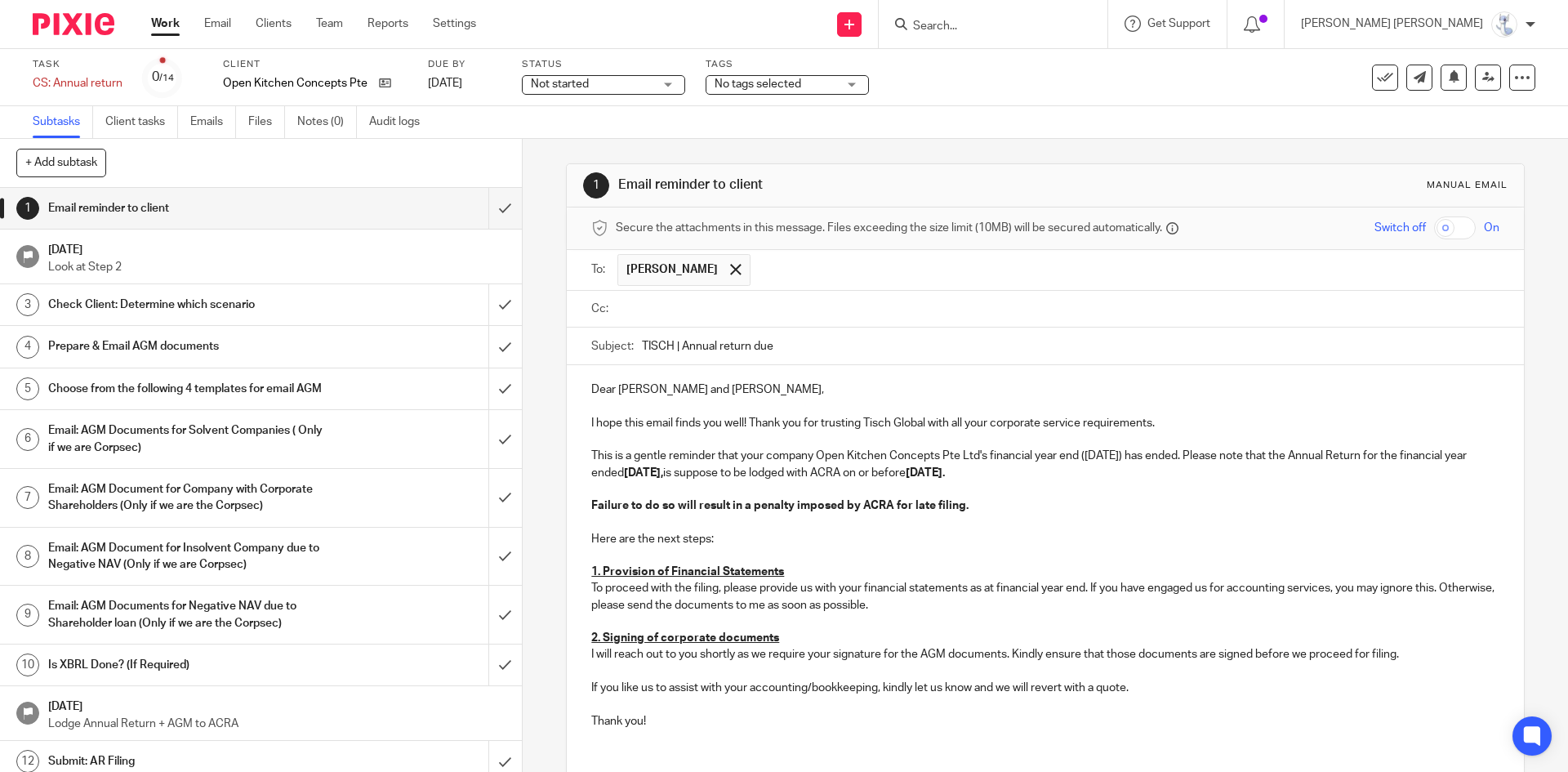
click at [675, 304] on input "text" at bounding box center [1056, 309] width 871 height 19
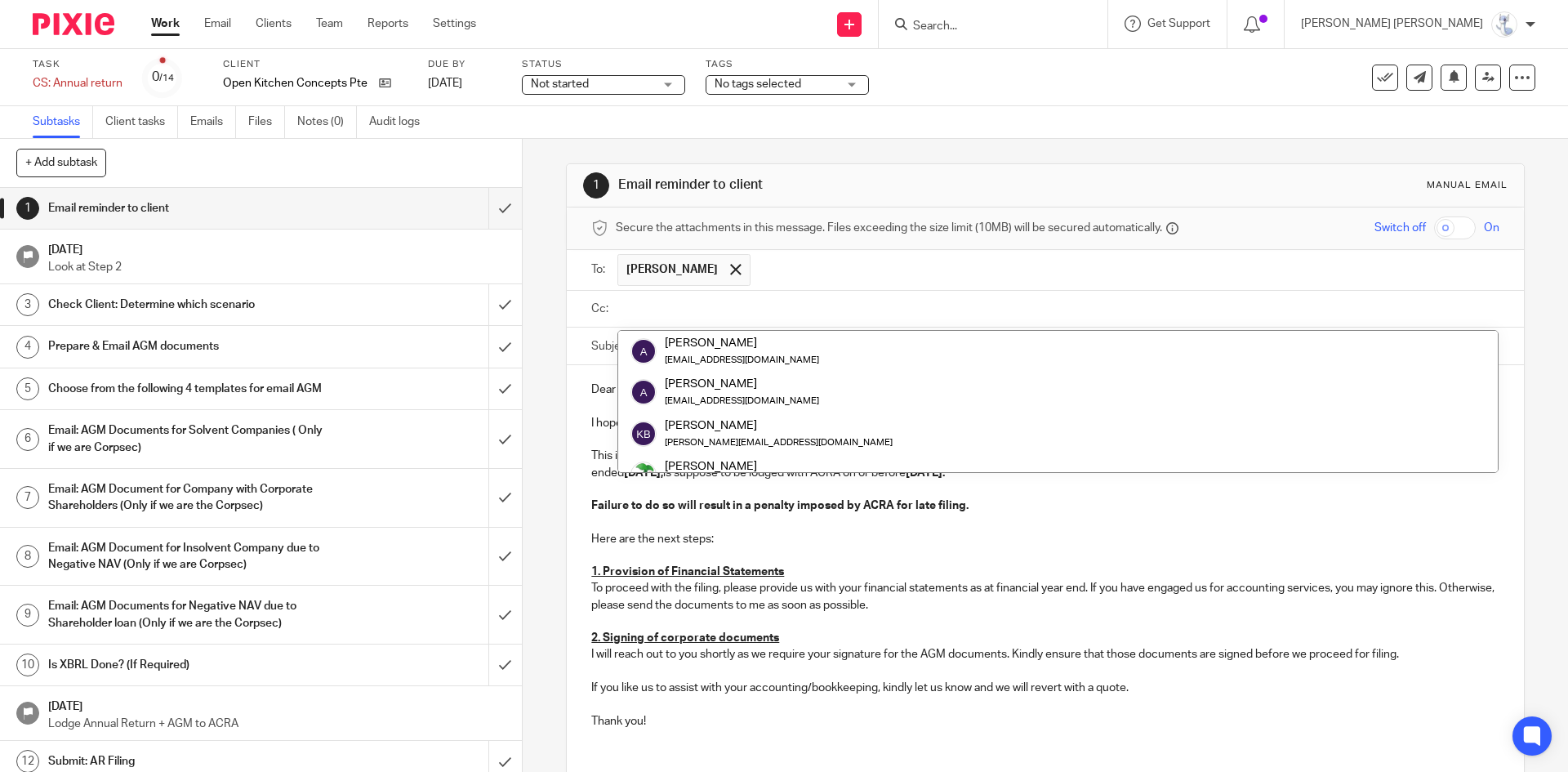
click at [759, 265] on input "text" at bounding box center [1126, 270] width 734 height 32
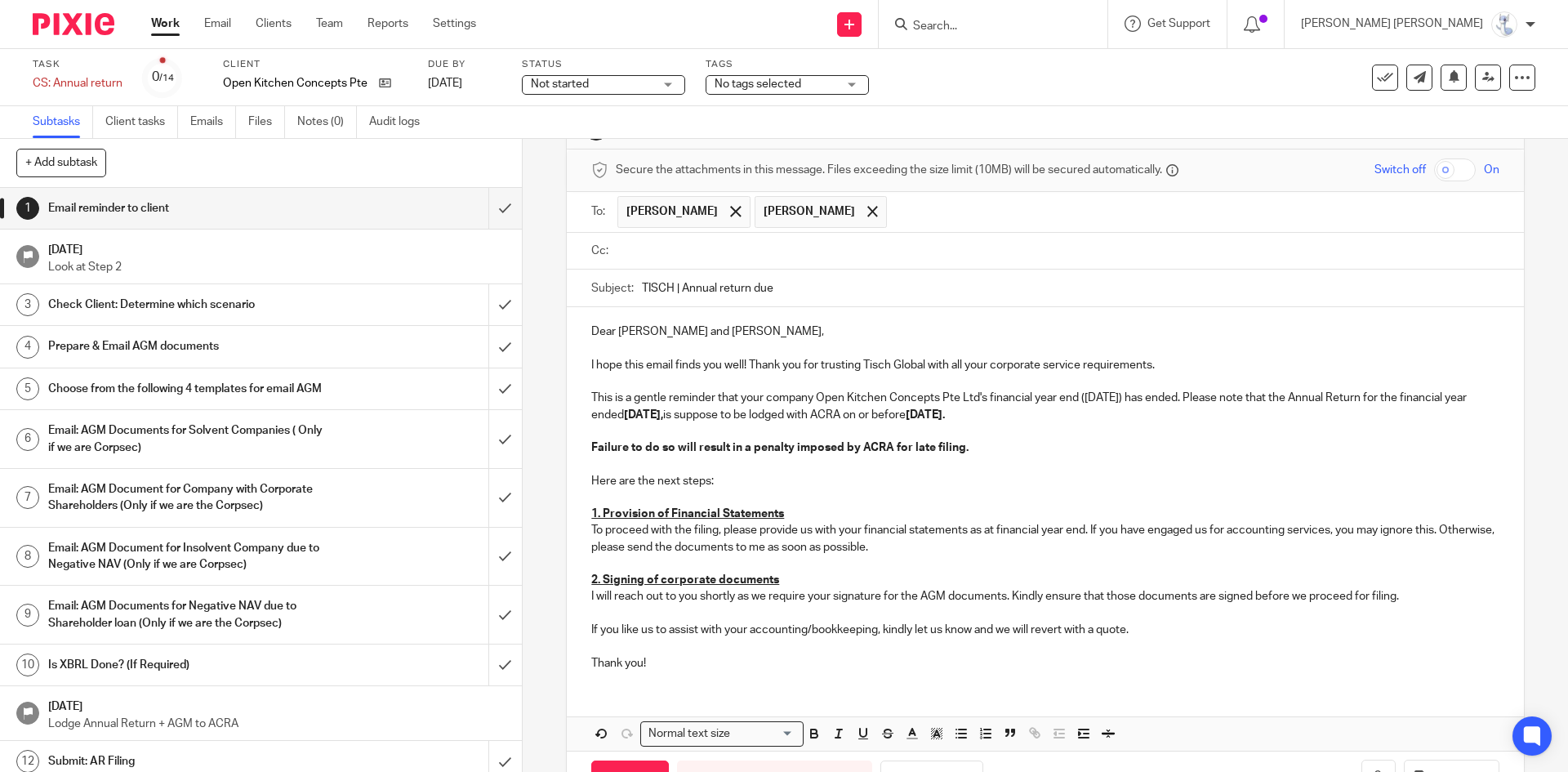
scroll to position [116, 0]
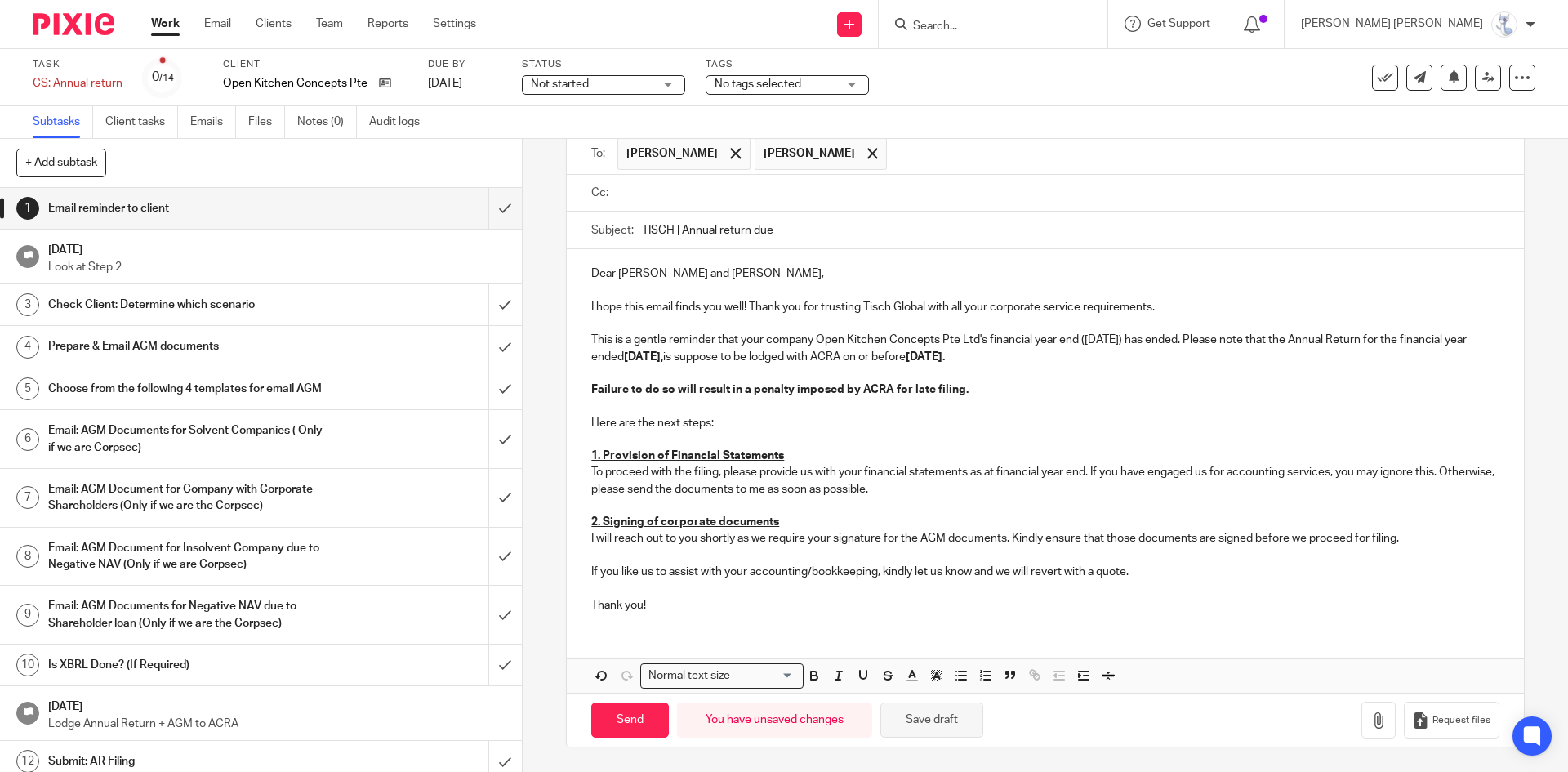
click at [925, 712] on button "Save draft" at bounding box center [932, 720] width 103 height 35
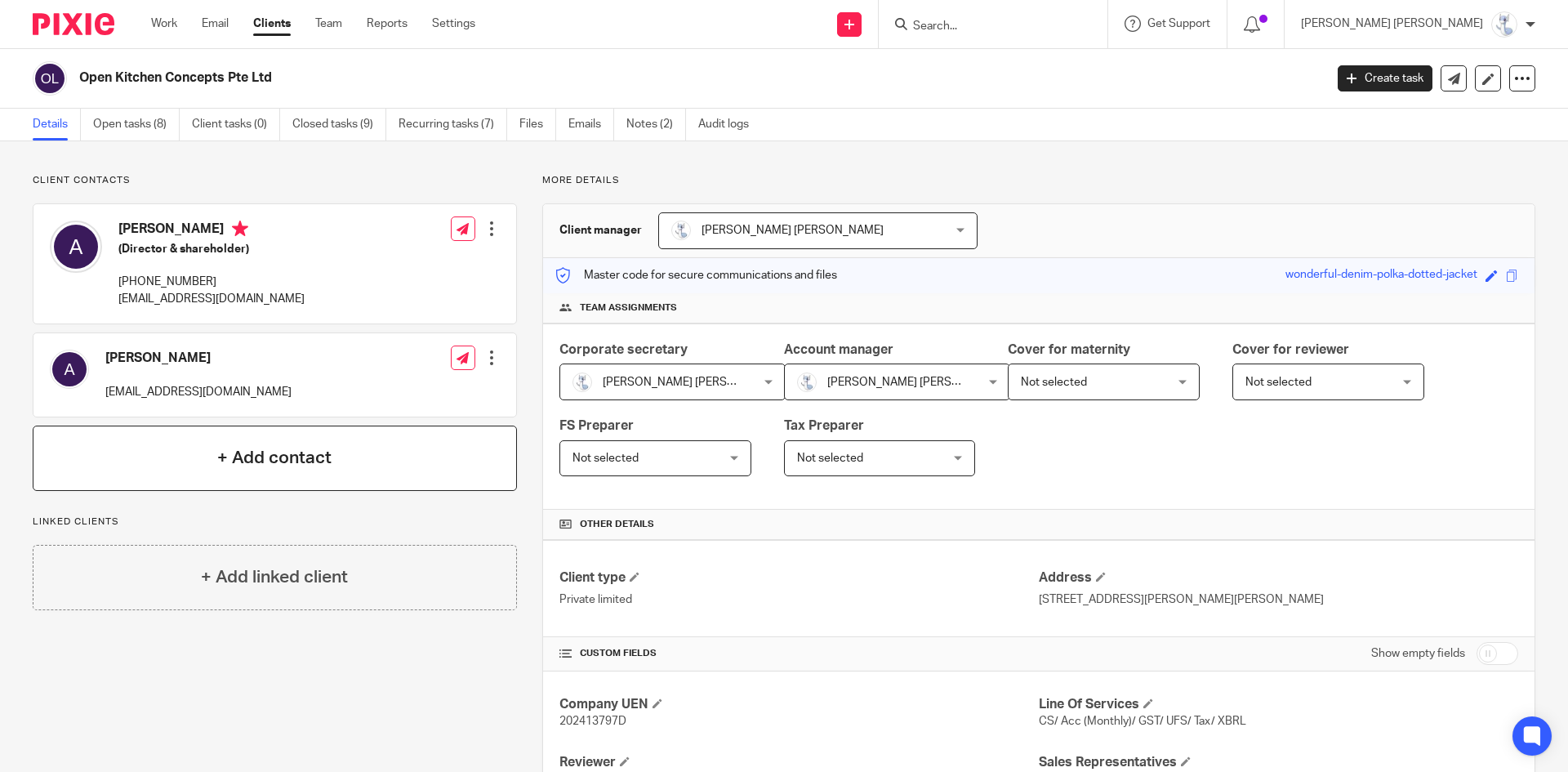
click at [229, 485] on div "+ Add contact" at bounding box center [275, 458] width 485 height 65
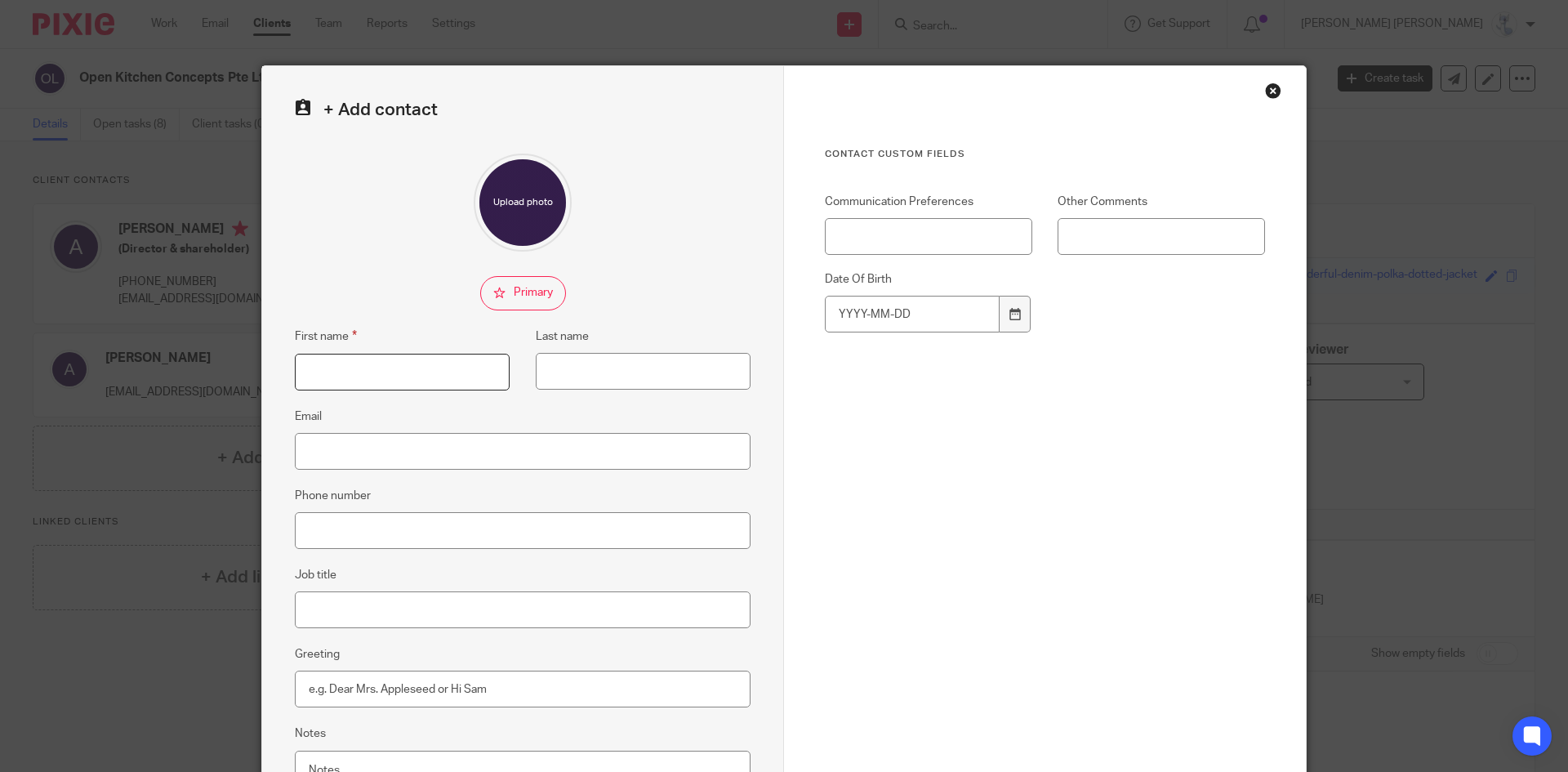
click at [385, 386] on input "First name" at bounding box center [402, 372] width 215 height 37
type input "[PERSON_NAME]"
click at [385, 445] on input "Email" at bounding box center [523, 451] width 456 height 37
paste input "[EMAIL_ADDRESS][DOMAIN_NAME]"
type input "[EMAIL_ADDRESS][DOMAIN_NAME]"
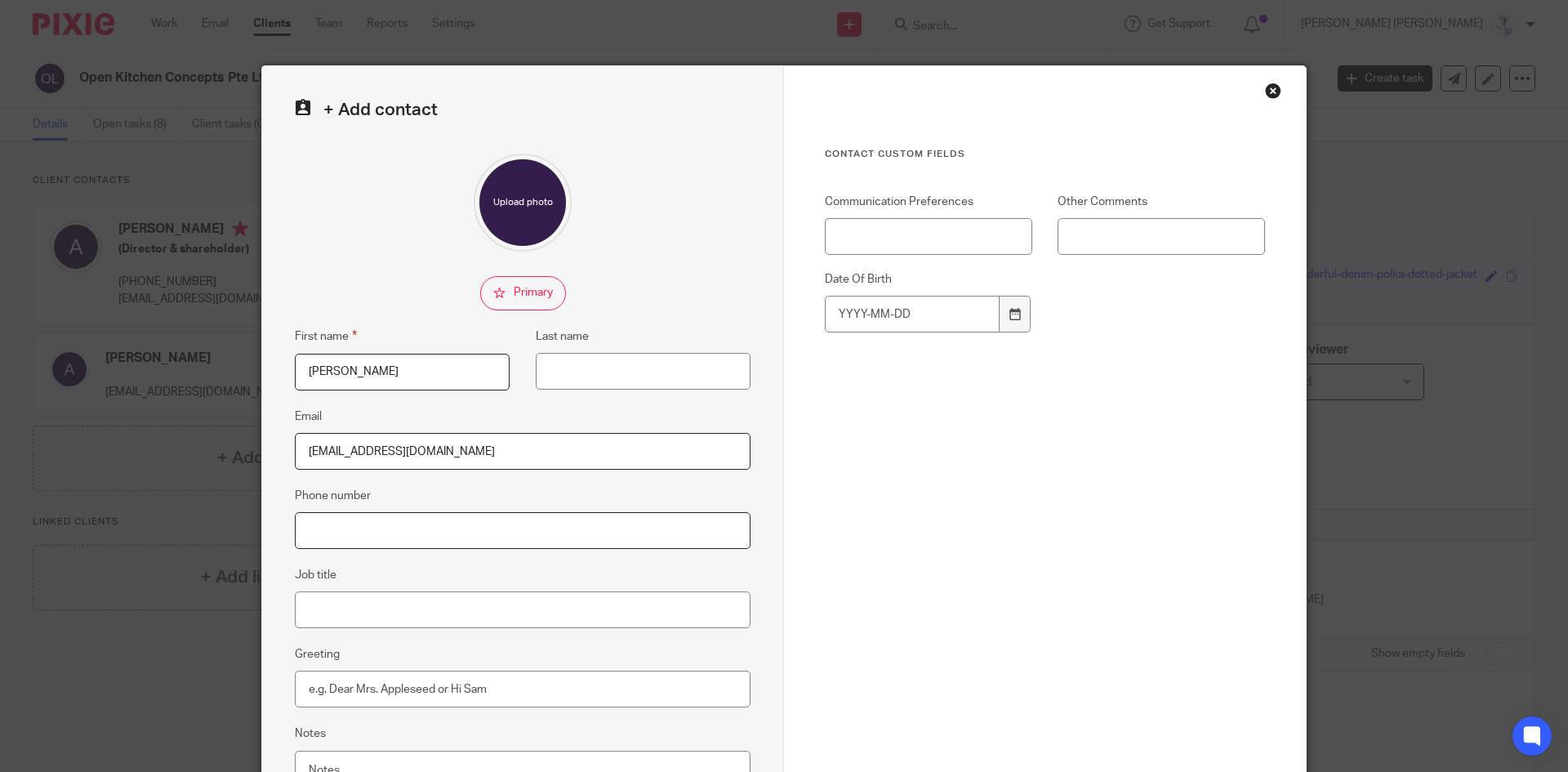
paste input "[PHONE_NUMBER]"
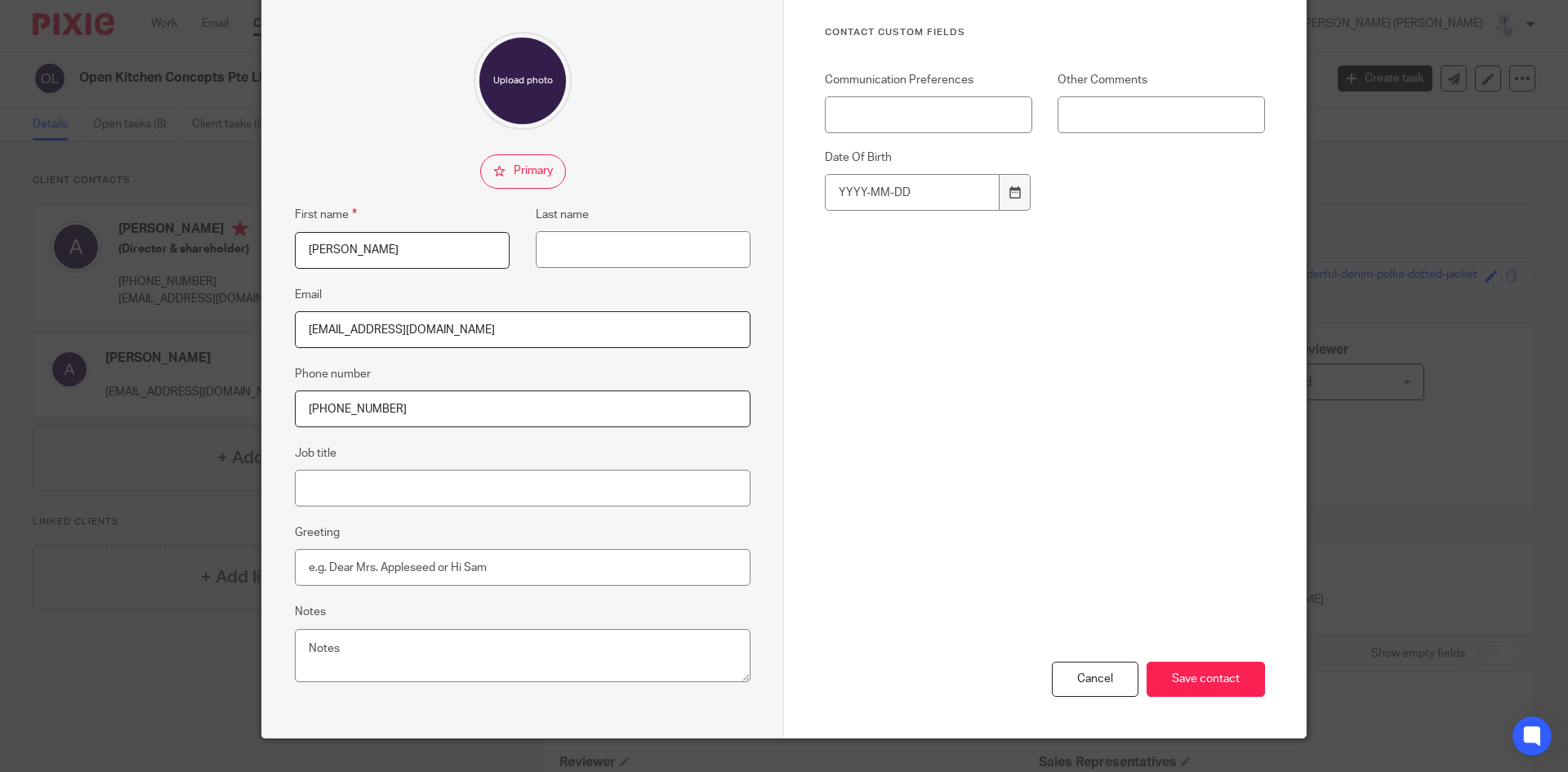
scroll to position [153, 0]
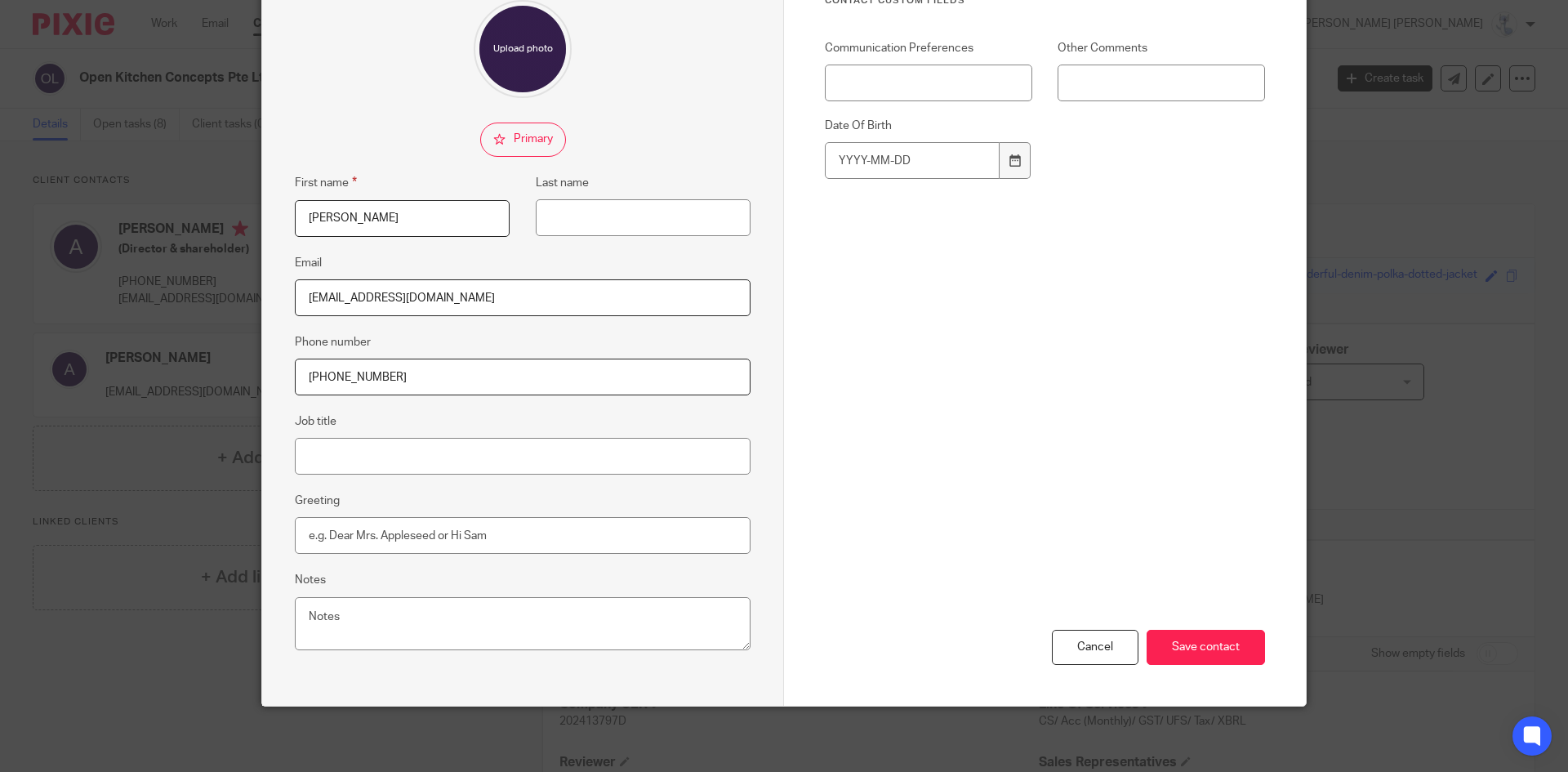
type input "[PHONE_NUMBER]"
click at [1135, 626] on div "Cancel Save contact" at bounding box center [1045, 559] width 440 height 293
click at [1169, 642] on input "Save contact" at bounding box center [1206, 648] width 118 height 35
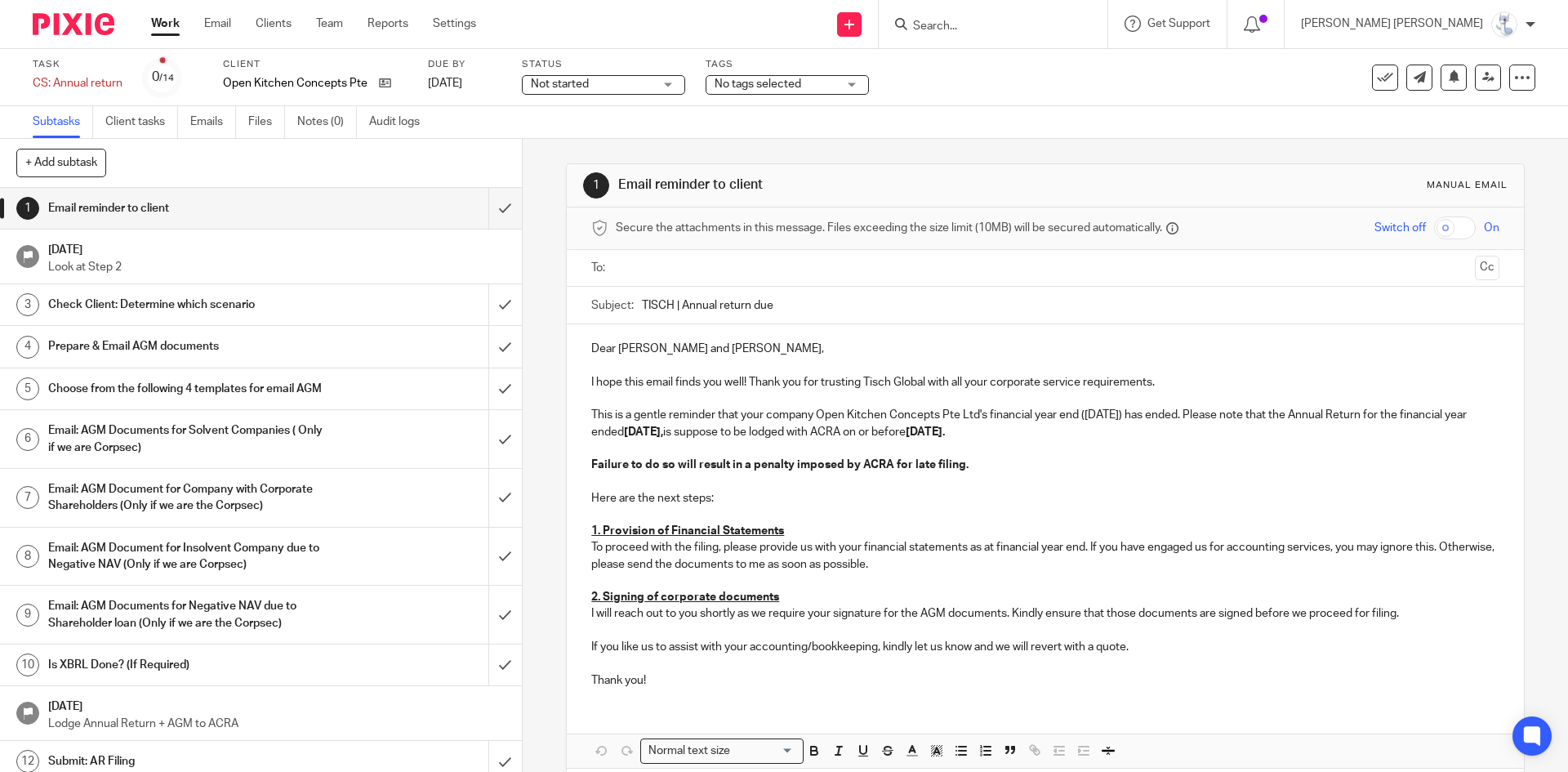
click at [714, 267] on input "text" at bounding box center [1044, 269] width 846 height 19
click at [759, 254] on input "text" at bounding box center [1114, 270] width 710 height 32
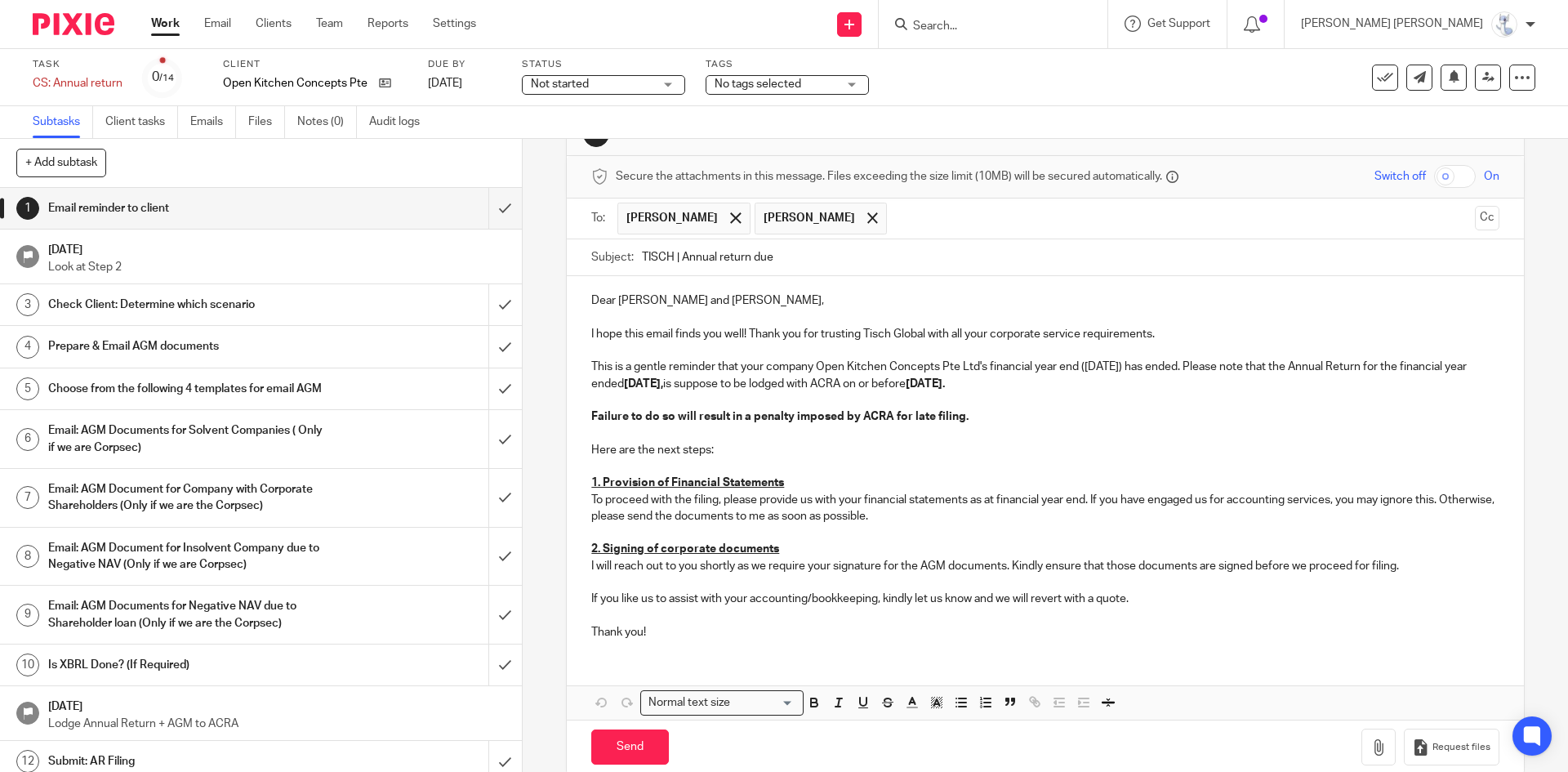
scroll to position [78, 0]
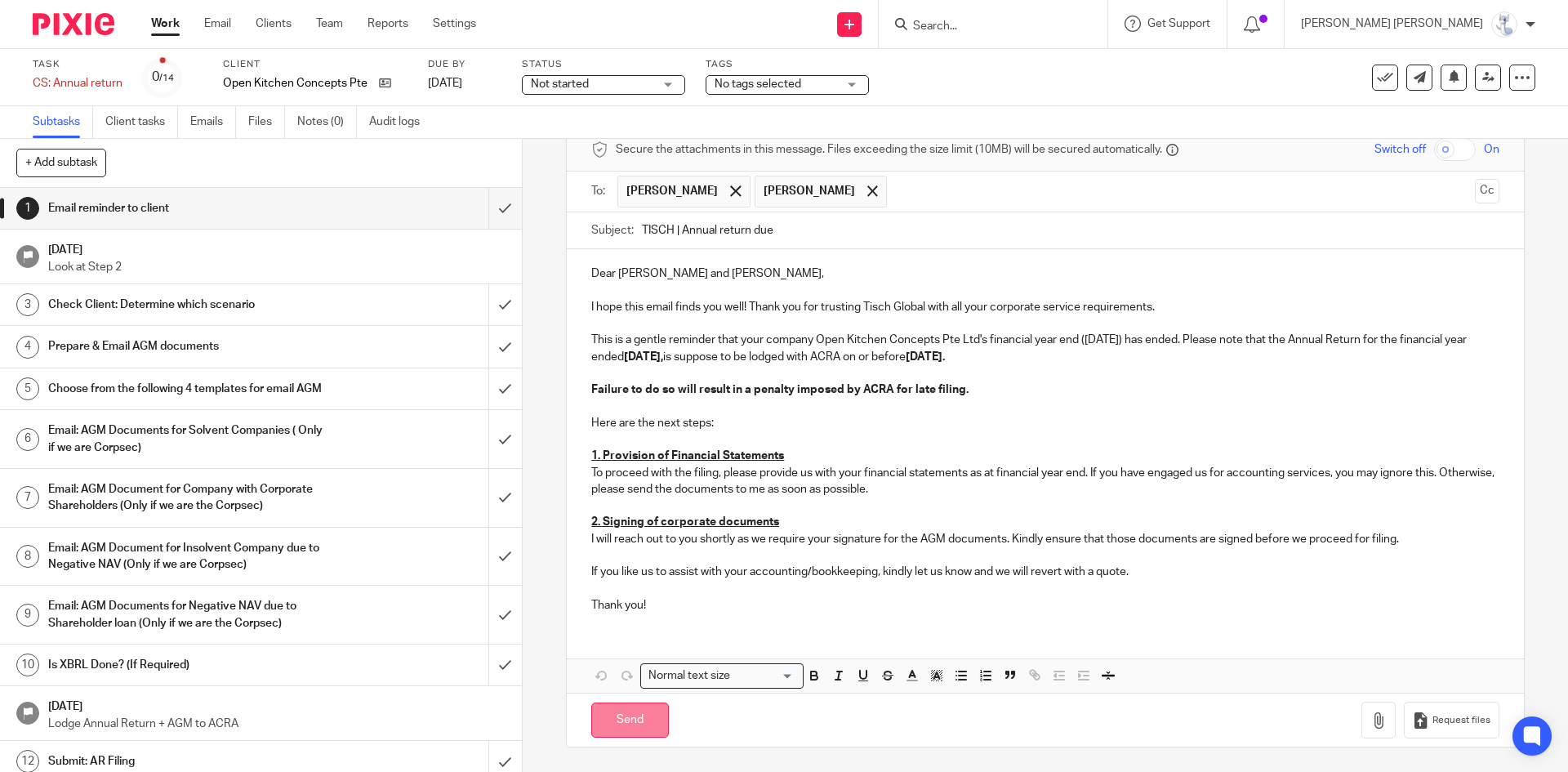
click at [614, 712] on input "Send" at bounding box center [630, 720] width 77 height 35
type input "Sent"
